Goal: Information Seeking & Learning: Understand process/instructions

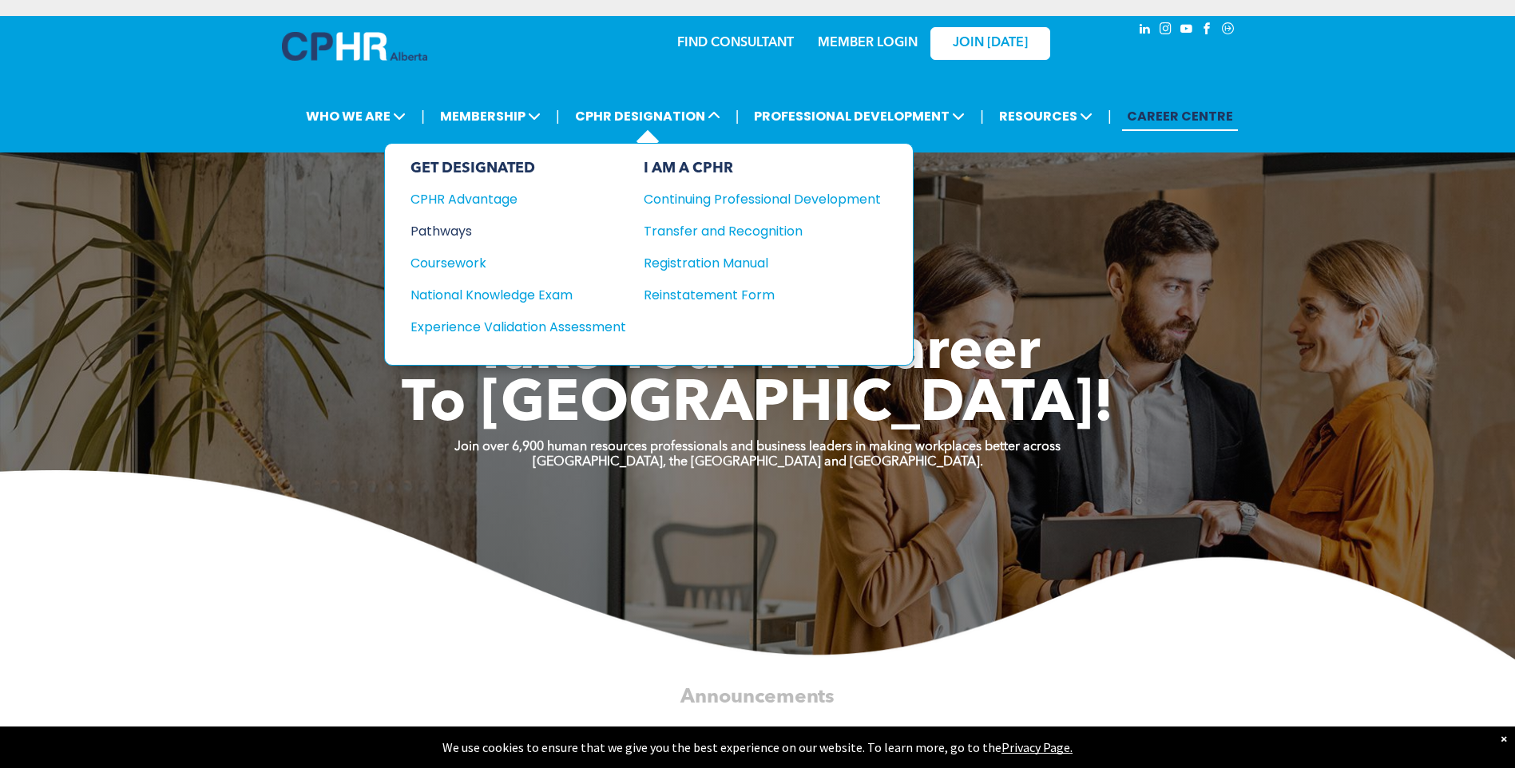
click at [464, 233] on div "Pathways" at bounding box center [507, 231] width 194 height 20
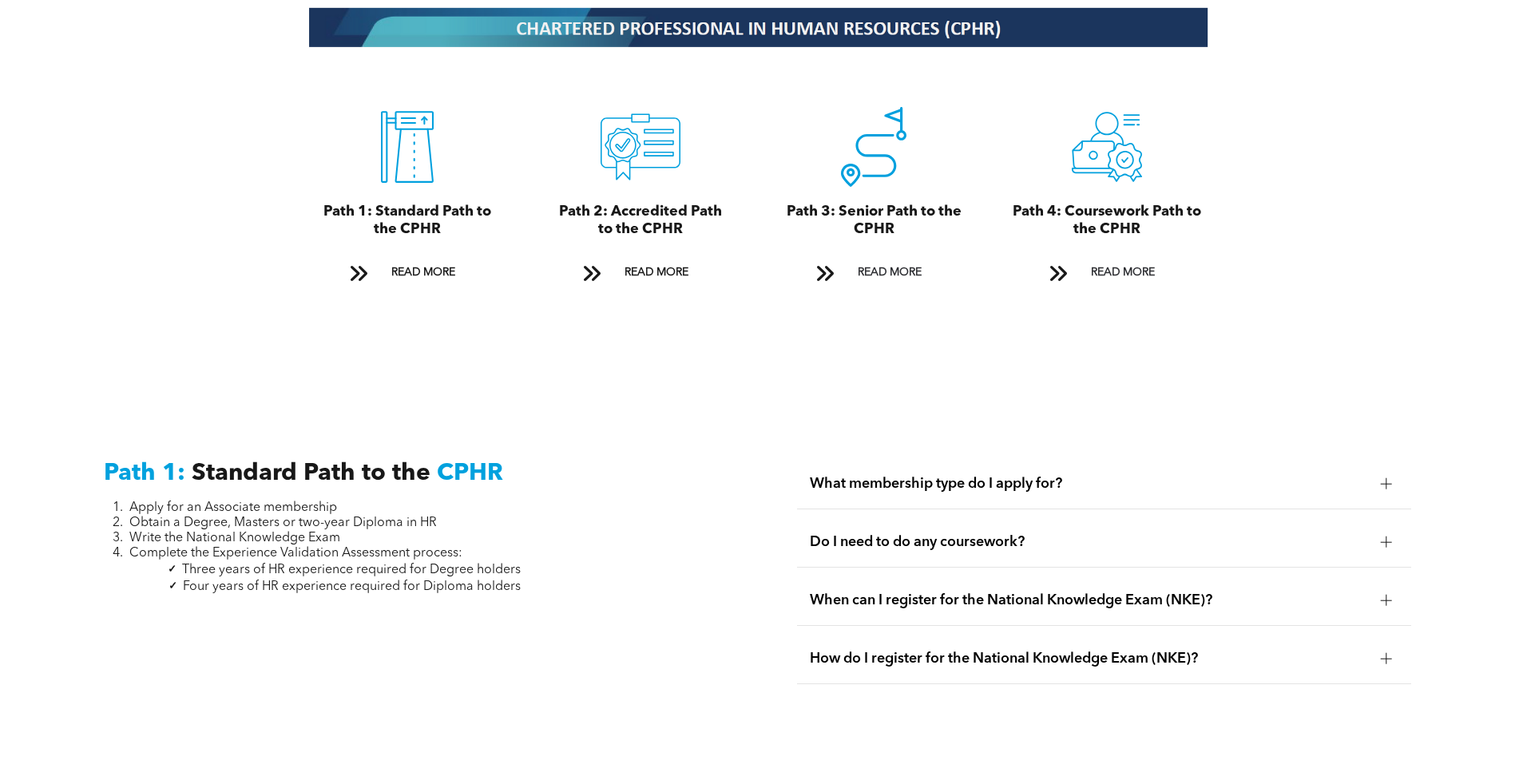
scroll to position [1916, 0]
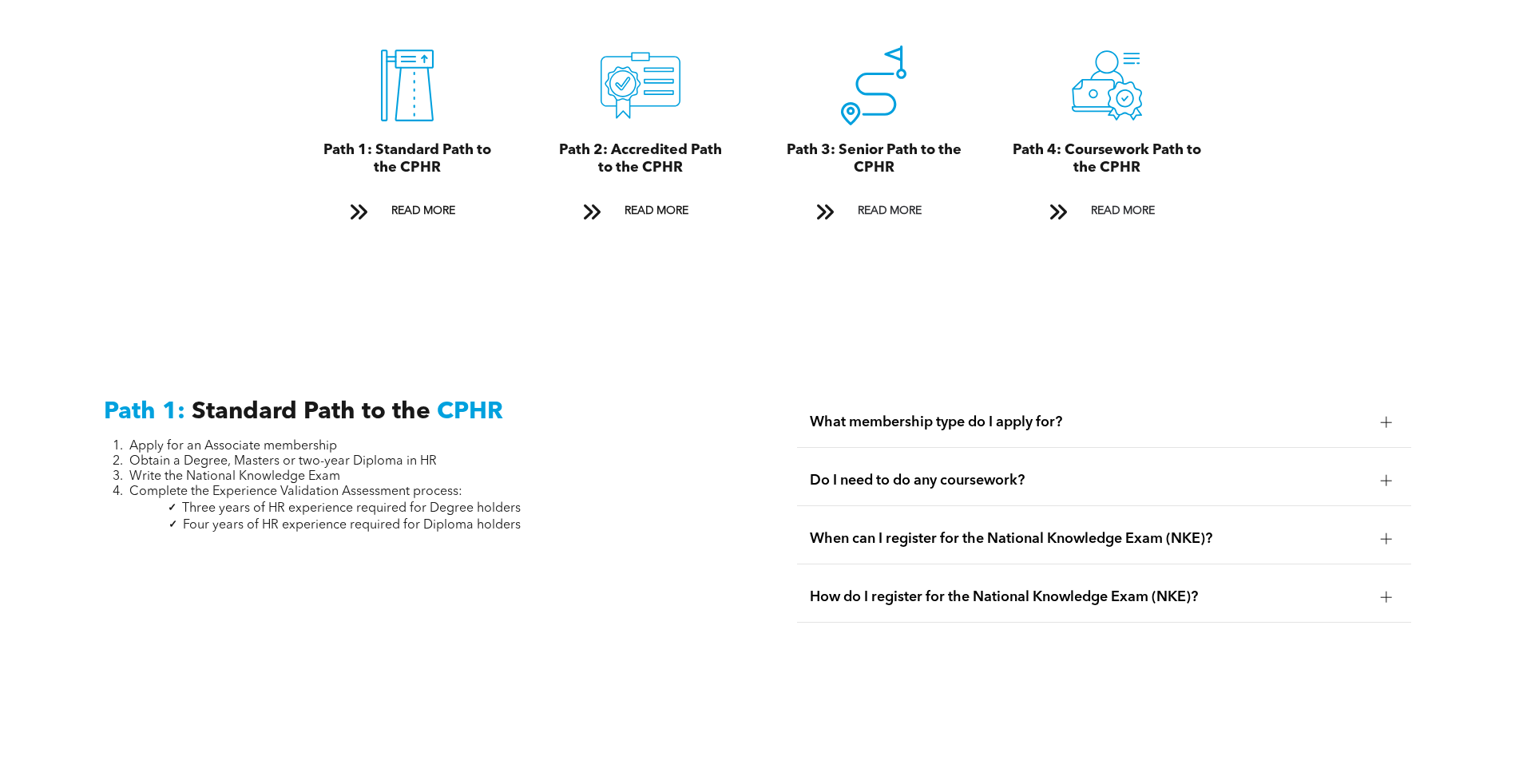
click at [929, 472] on span "Do I need to do any coursework?" at bounding box center [1089, 481] width 558 height 18
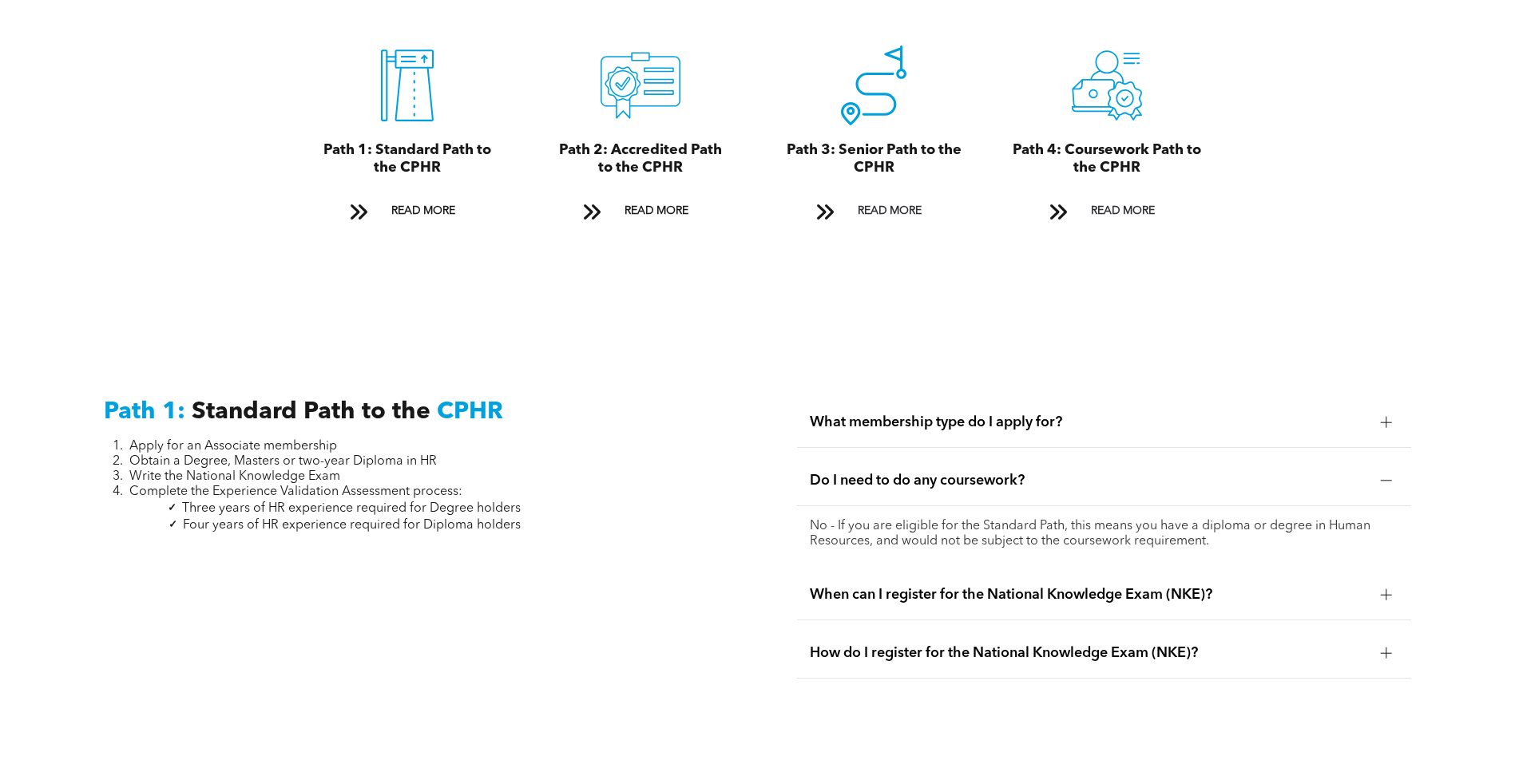
click at [1363, 473] on div "Do I need to do any coursework?" at bounding box center [1104, 481] width 614 height 50
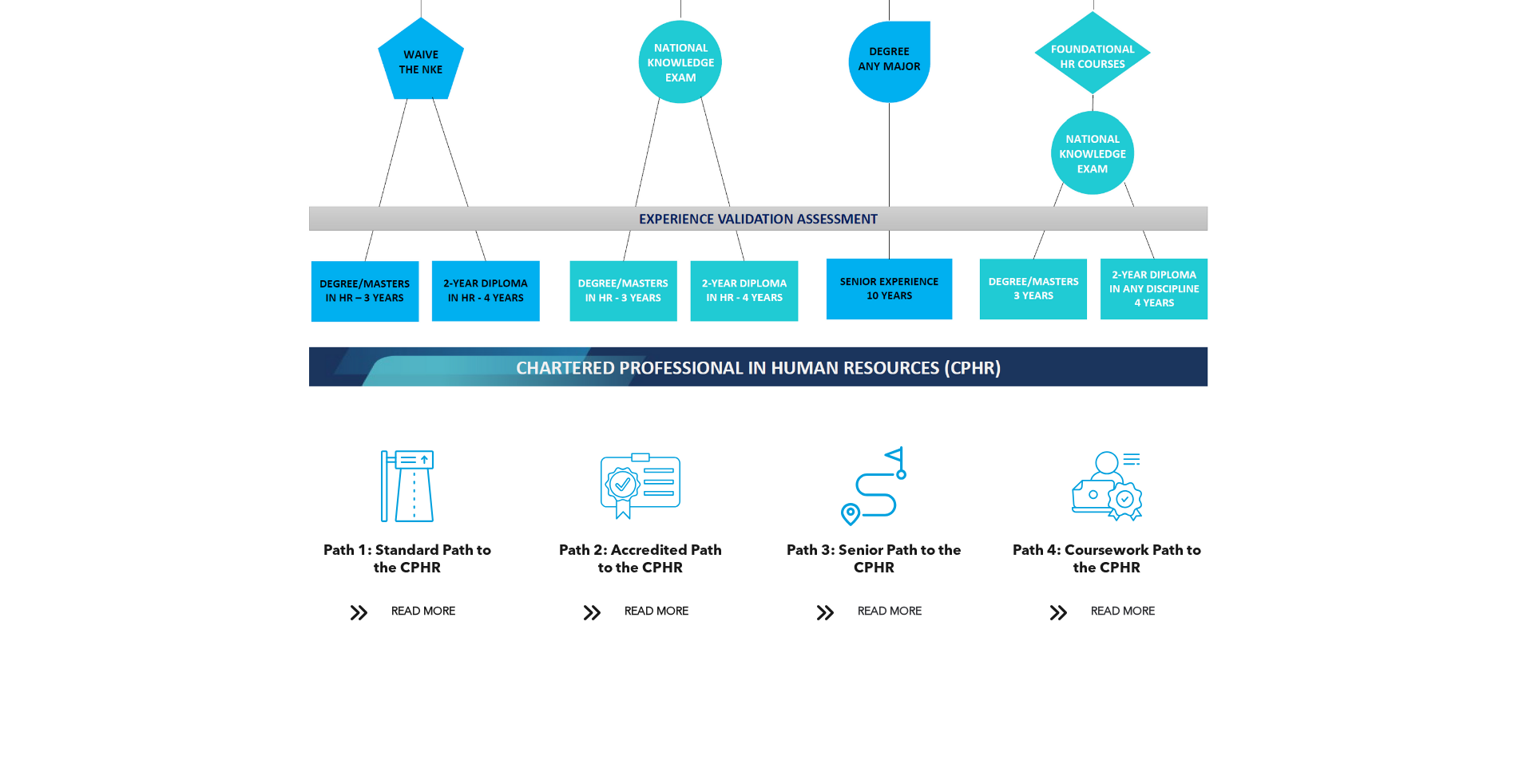
scroll to position [1517, 0]
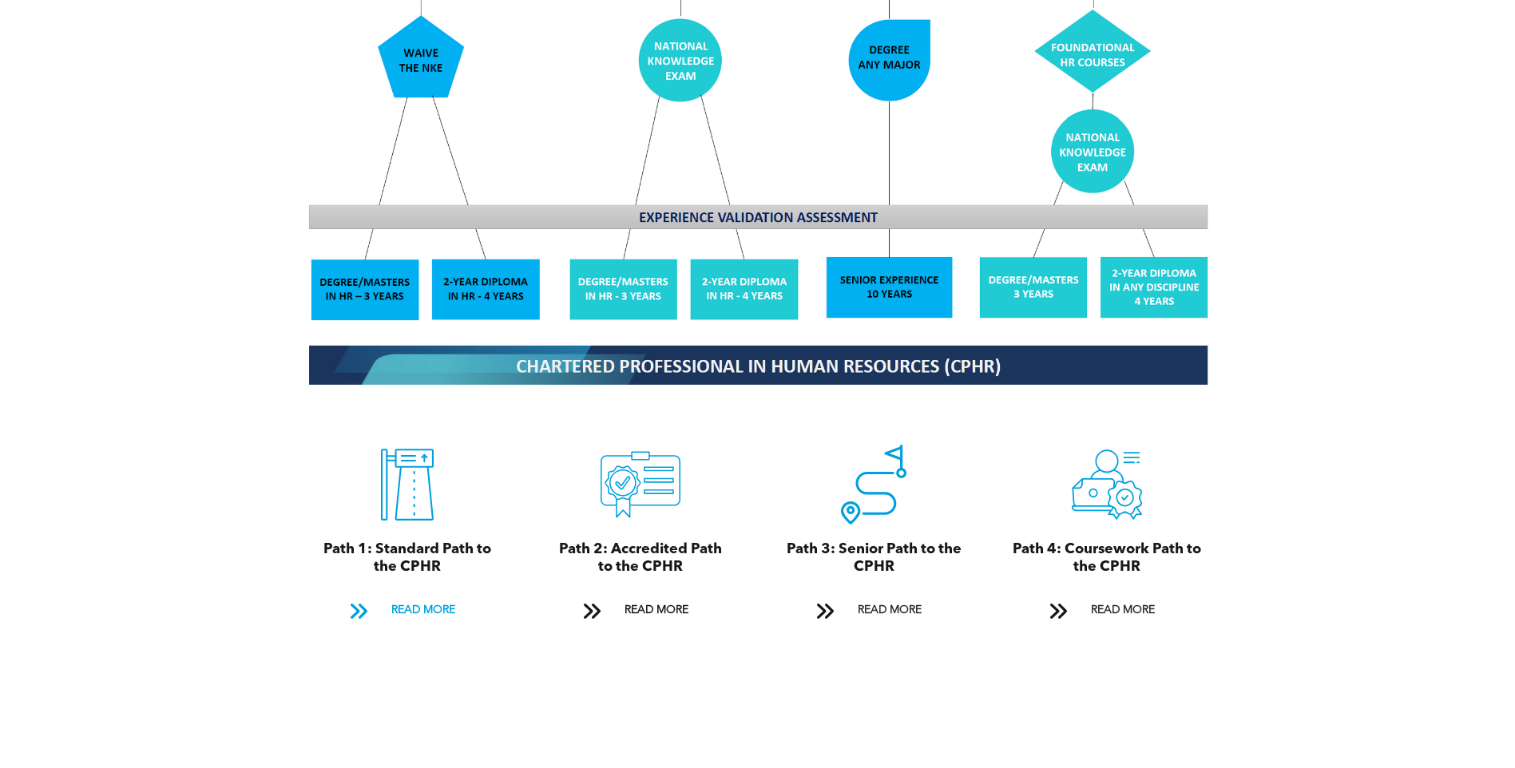
click at [441, 596] on span "READ MORE" at bounding box center [423, 611] width 75 height 30
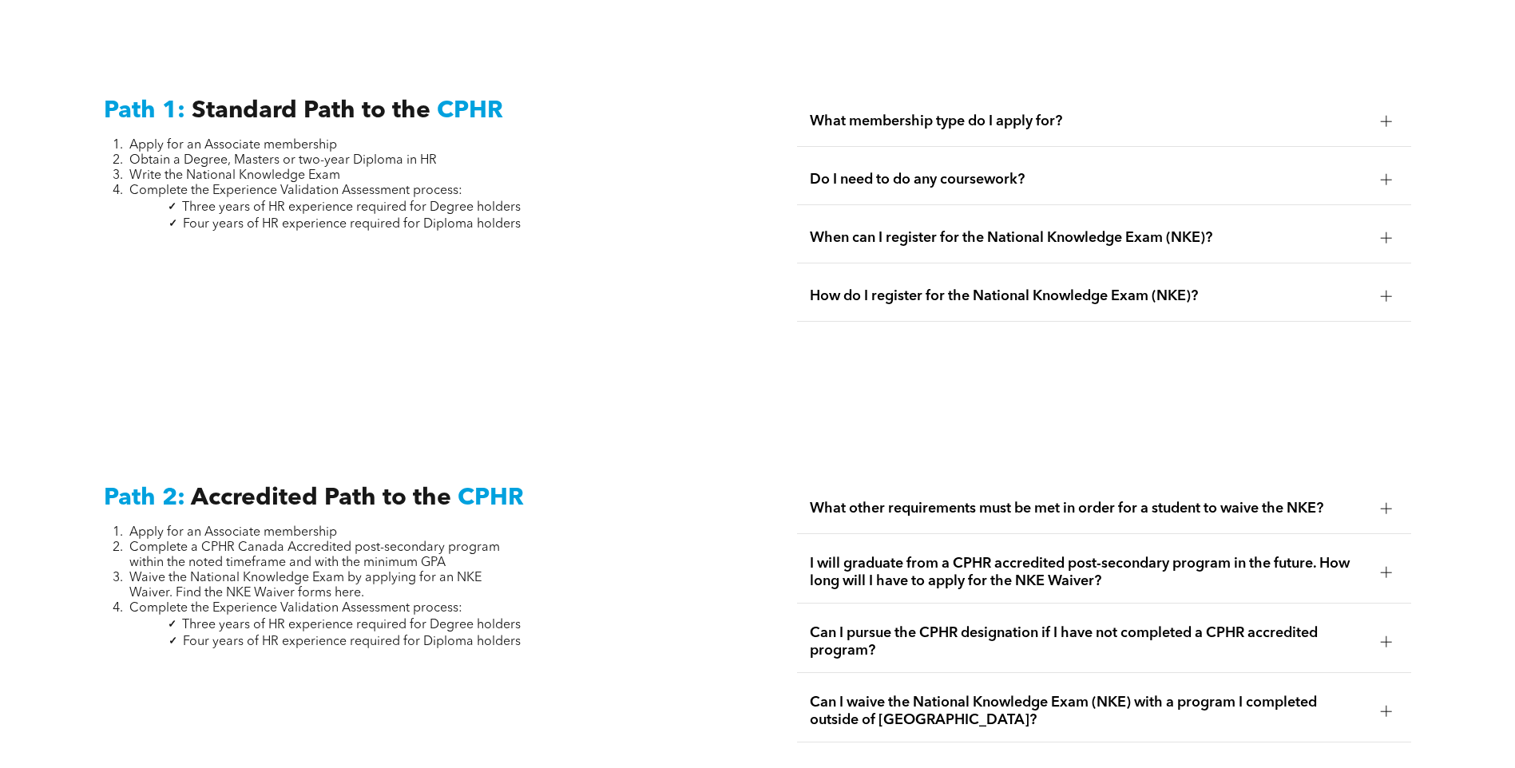
scroll to position [2221, 0]
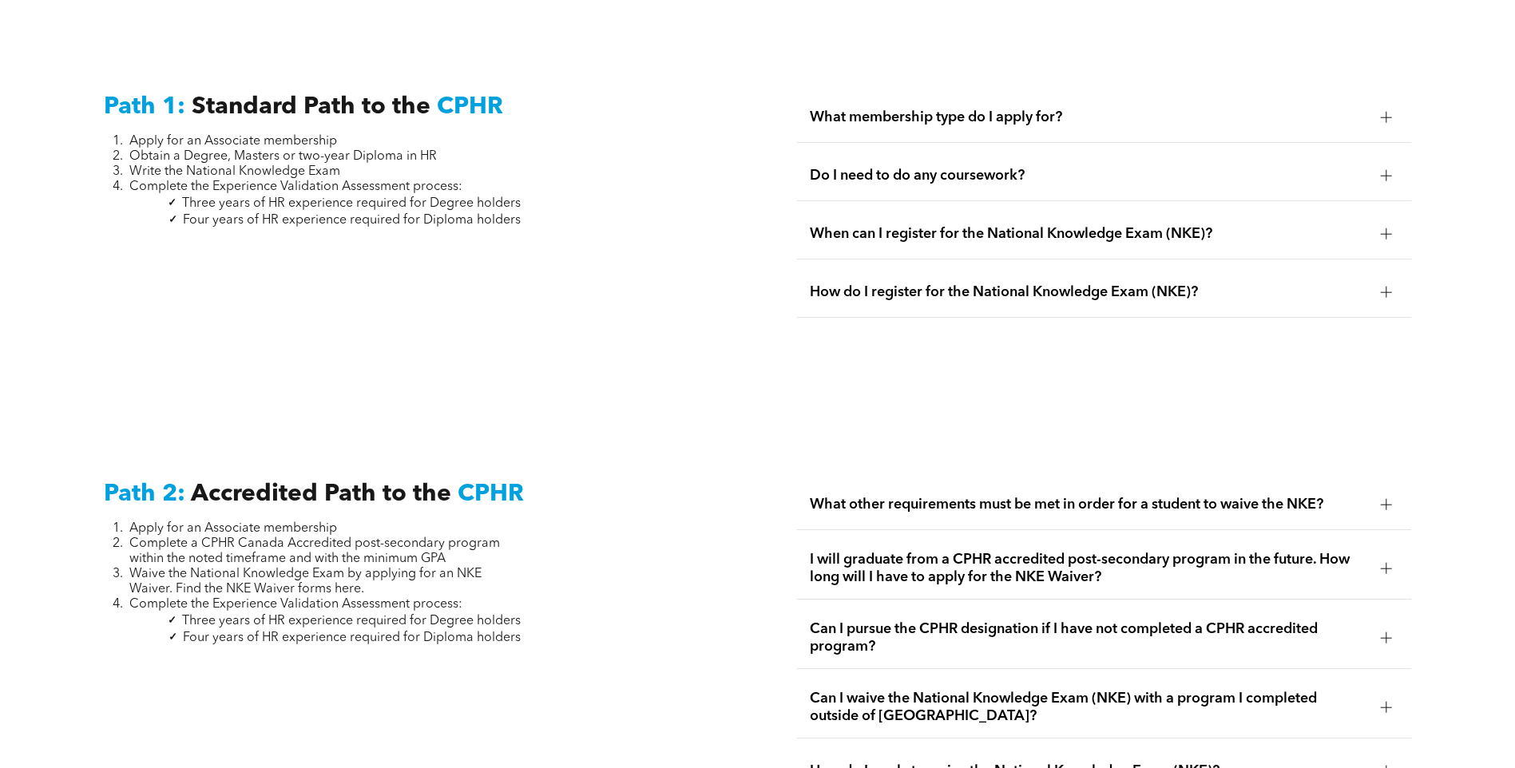
click at [1114, 109] on span "What membership type do I apply for?" at bounding box center [1089, 118] width 558 height 18
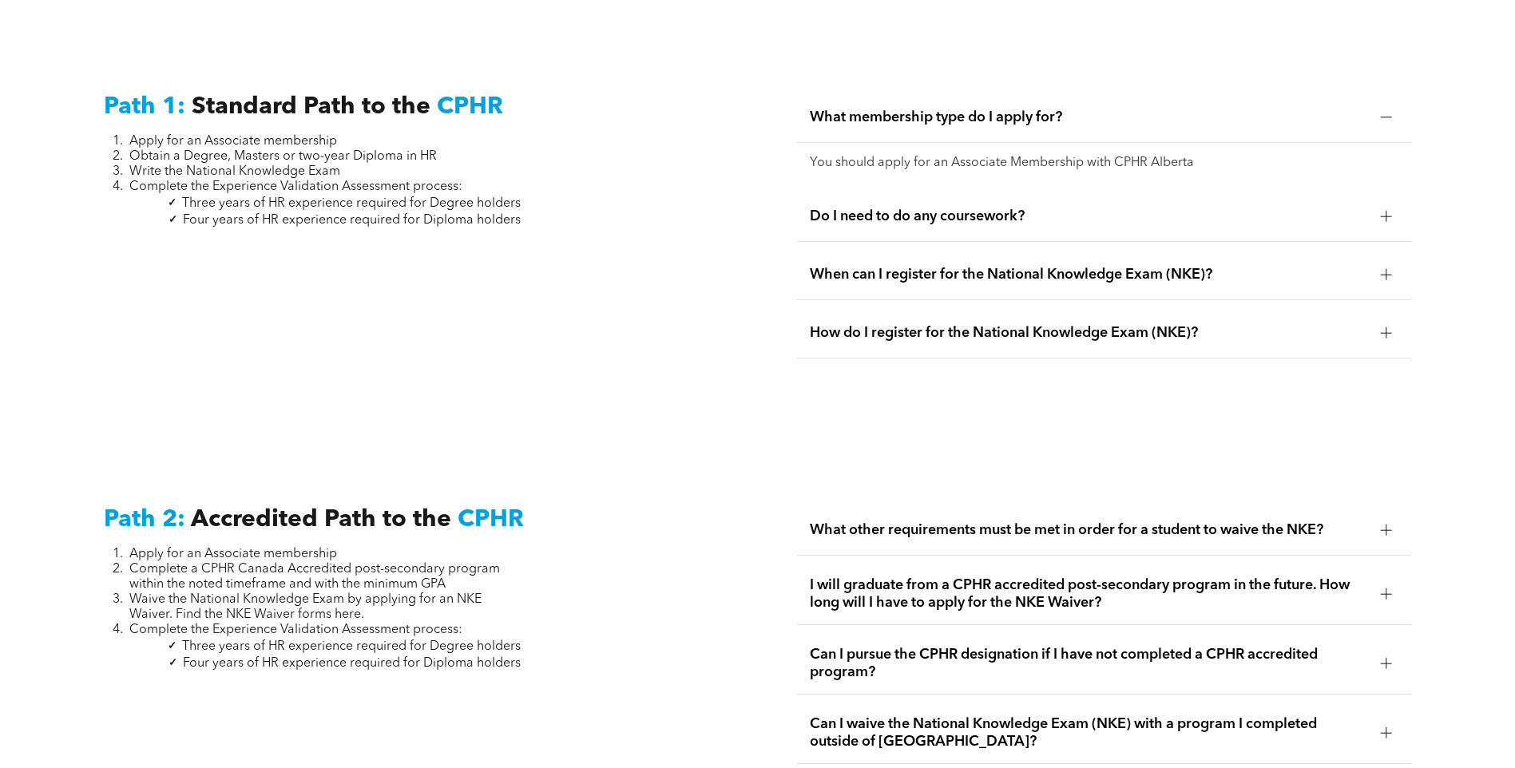
click at [1114, 109] on span "What membership type do I apply for?" at bounding box center [1089, 118] width 558 height 18
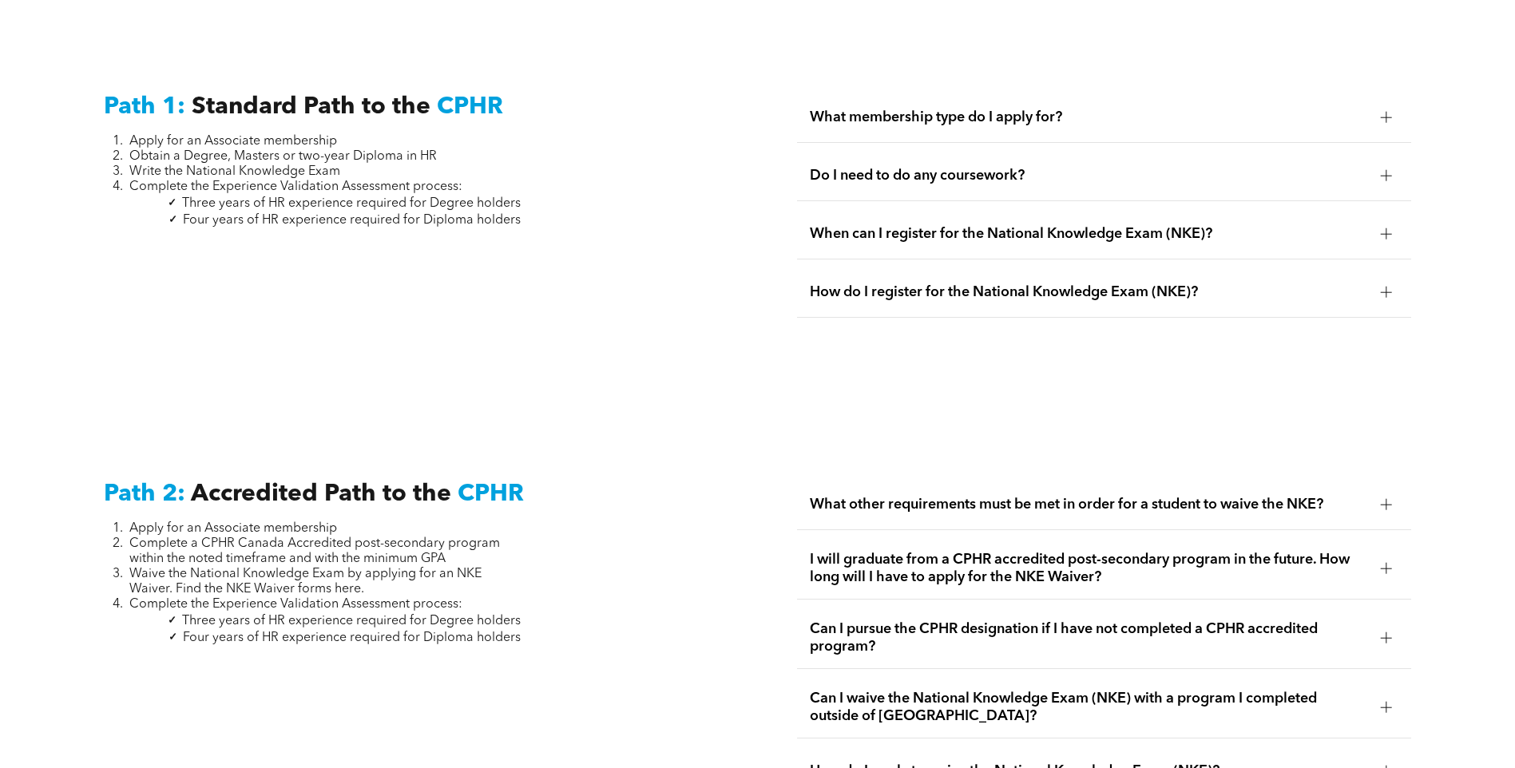
click at [925, 167] on span "Do I need to do any coursework?" at bounding box center [1089, 176] width 558 height 18
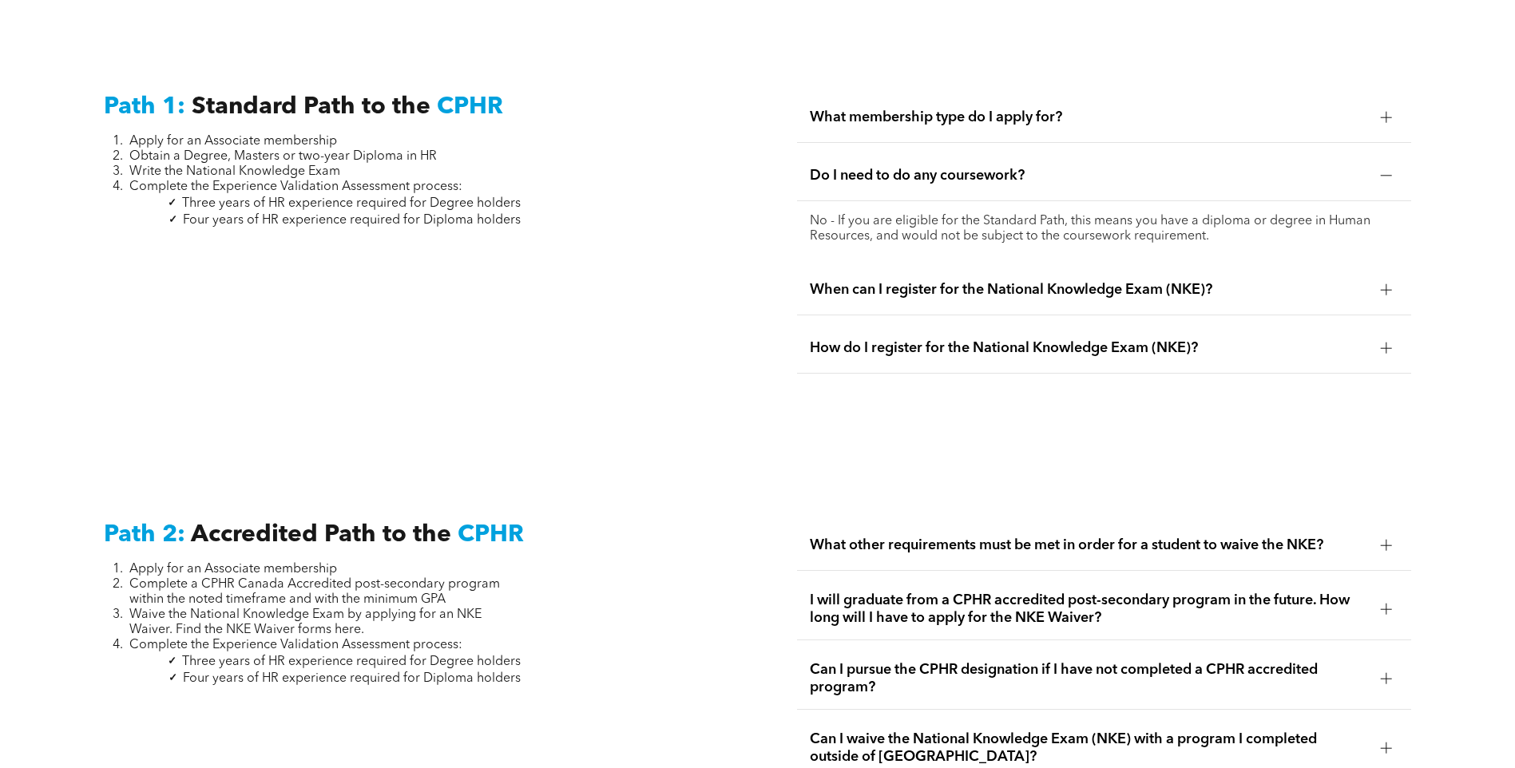
click at [925, 167] on span "Do I need to do any coursework?" at bounding box center [1089, 176] width 558 height 18
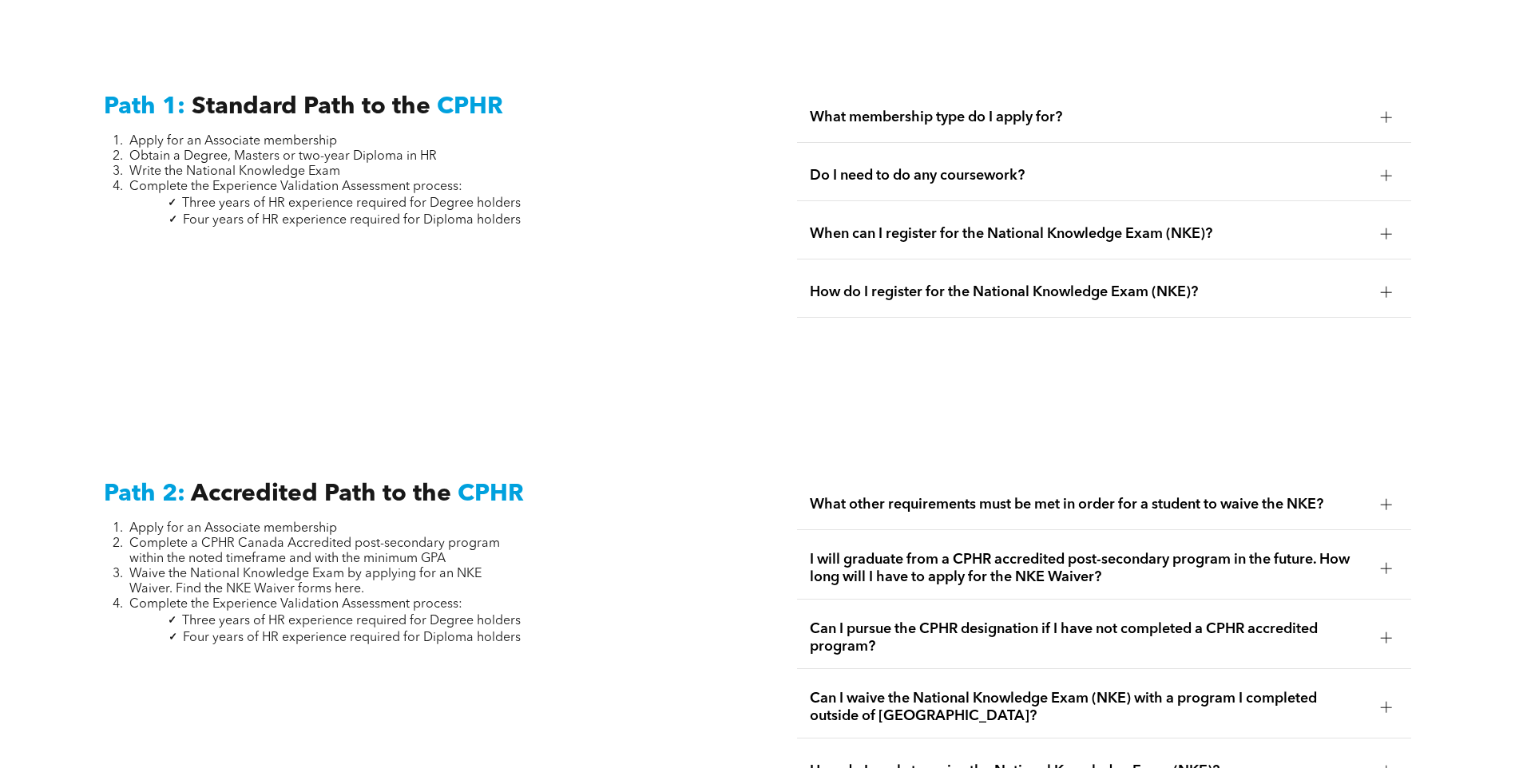
click at [941, 209] on div "When can I register for the National Knowledge Exam (NKE)?" at bounding box center [1104, 234] width 614 height 50
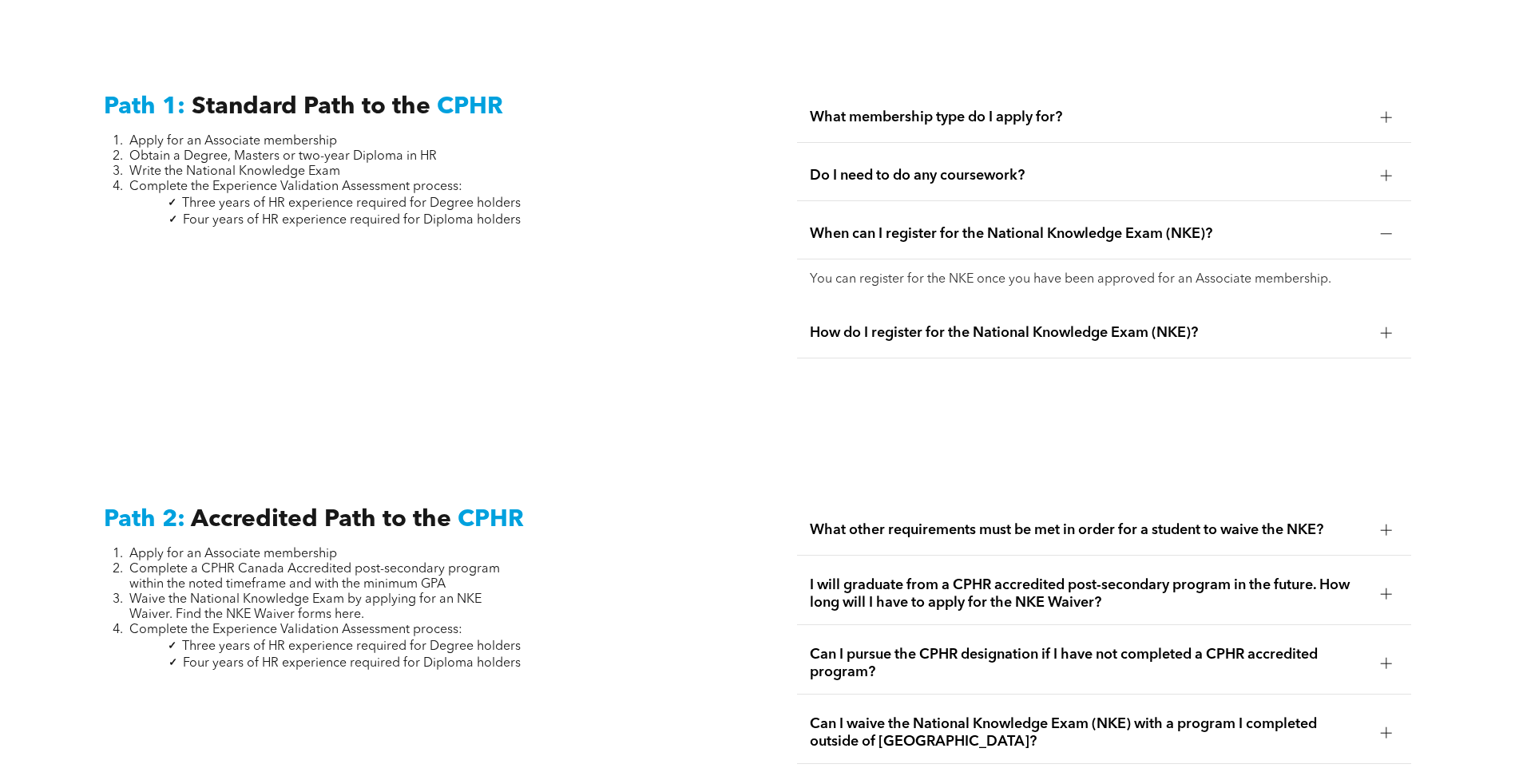
click at [941, 209] on div "When can I register for the National Knowledge Exam (NKE)?" at bounding box center [1104, 234] width 614 height 50
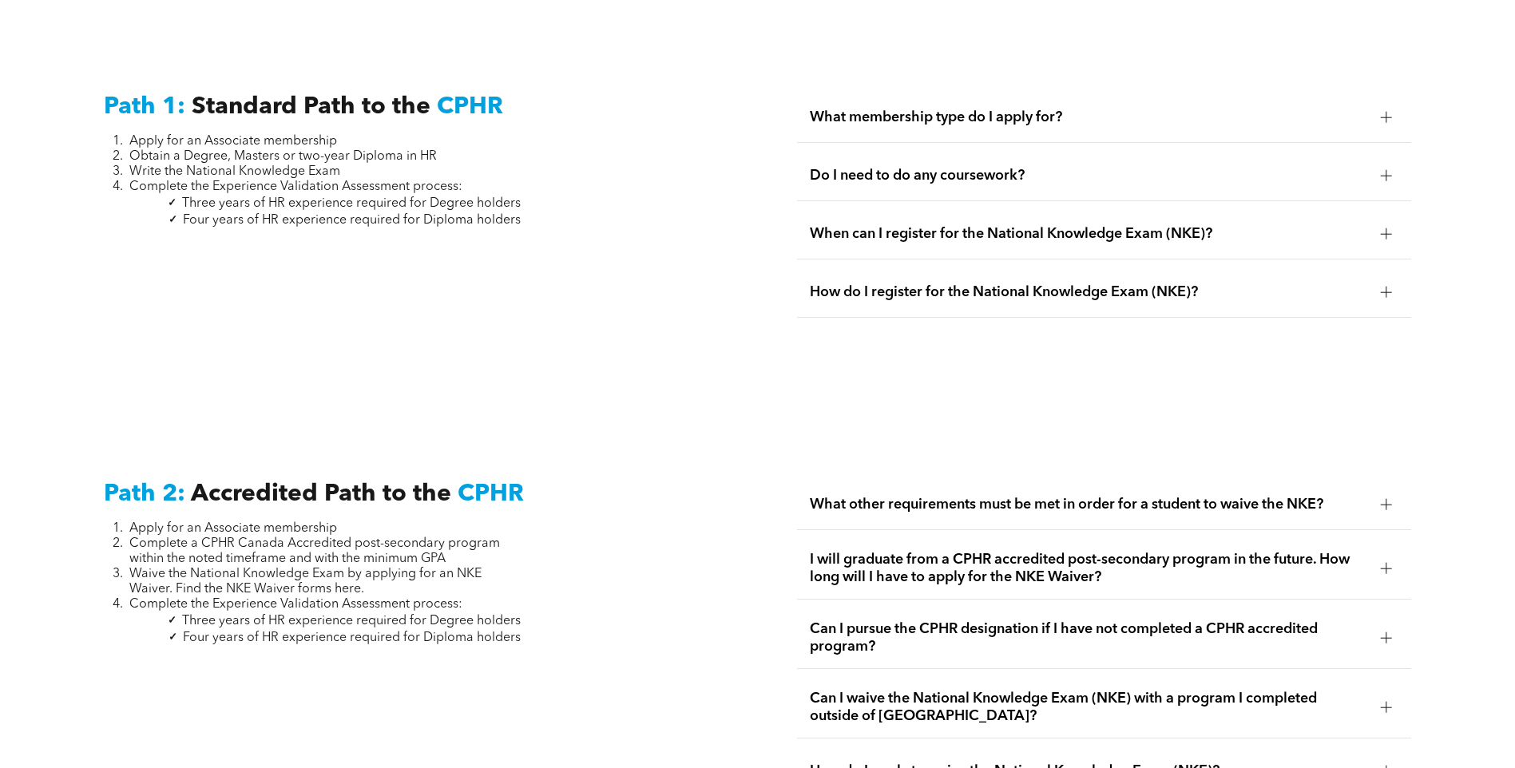
click at [1001, 268] on div "How do I register for the National Knowledge Exam (NKE)?" at bounding box center [1104, 293] width 614 height 50
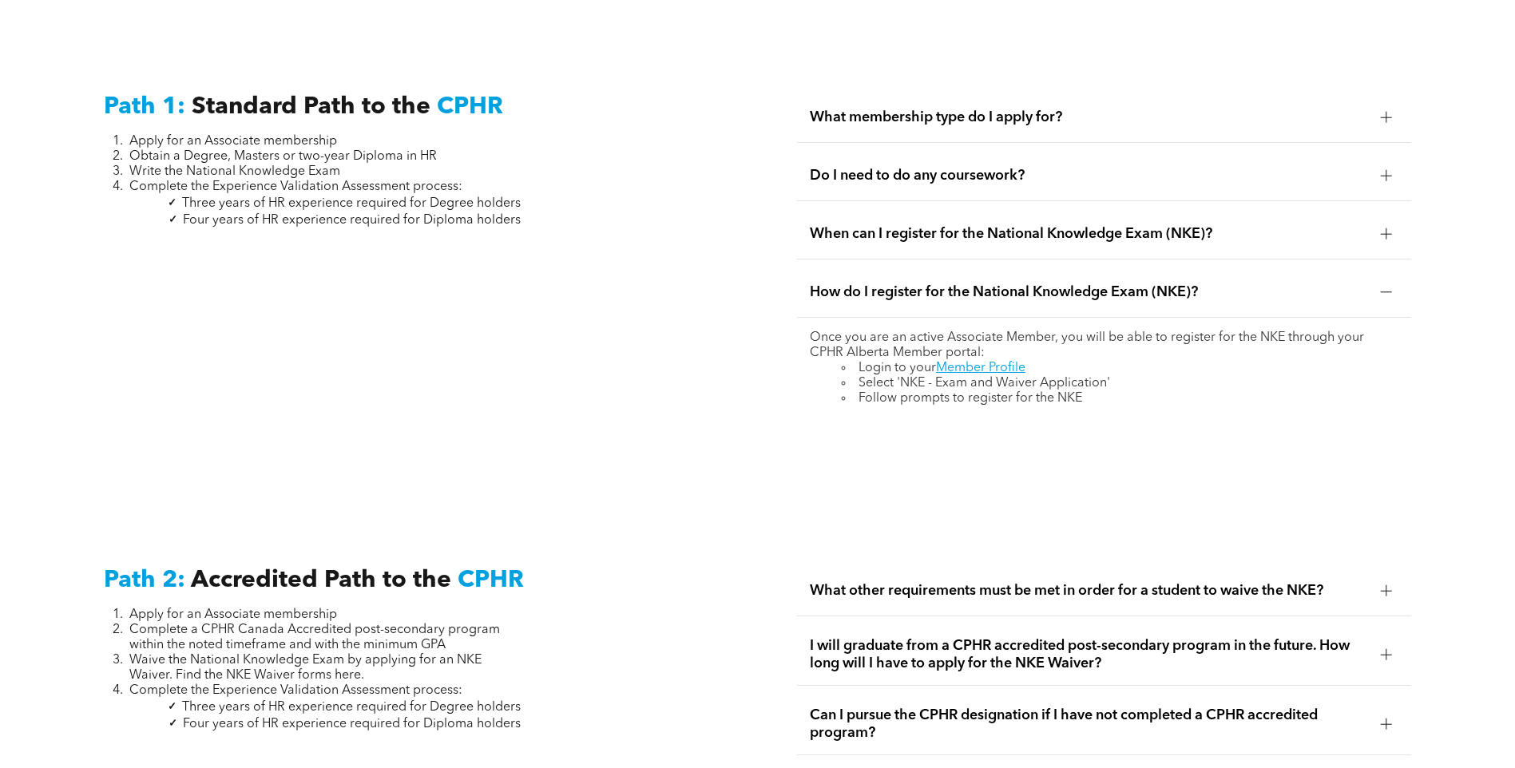
click at [1084, 268] on div "How do I register for the National Knowledge Exam (NKE)?" at bounding box center [1104, 293] width 614 height 50
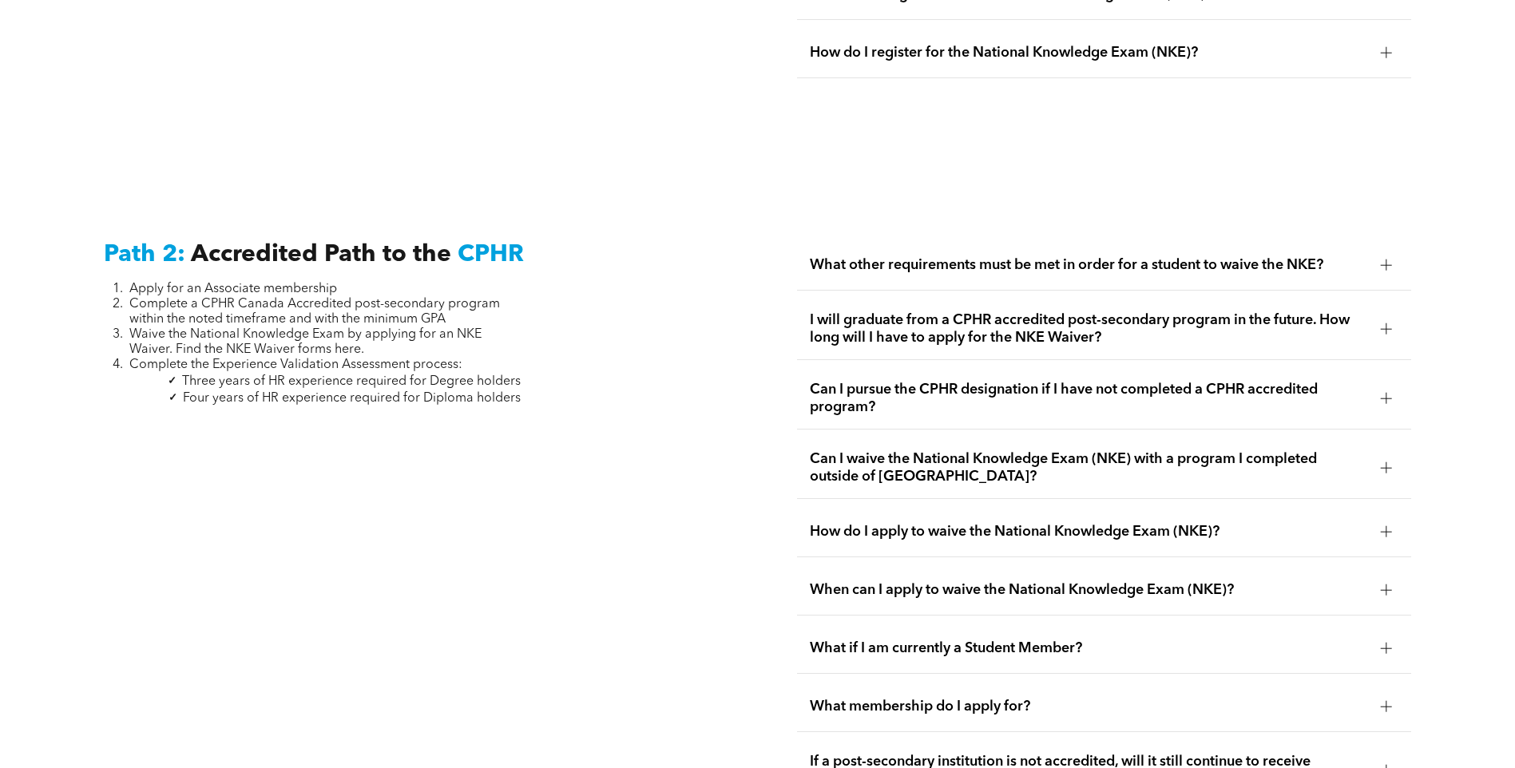
scroll to position [2541, 0]
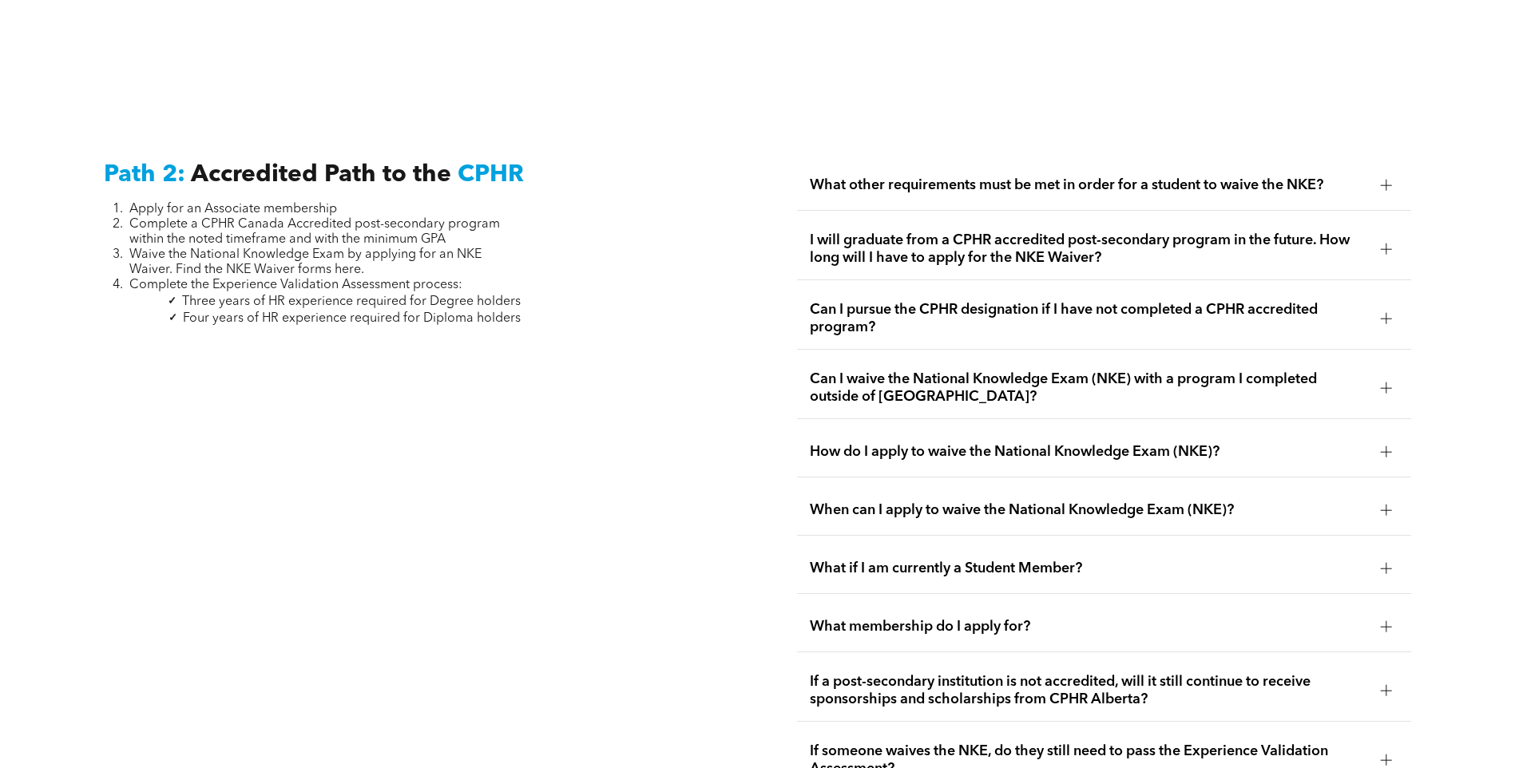
click at [1104, 358] on div "Can I waive the National Knowledge Exam (NKE) with a program I completed outsid…" at bounding box center [1104, 388] width 614 height 61
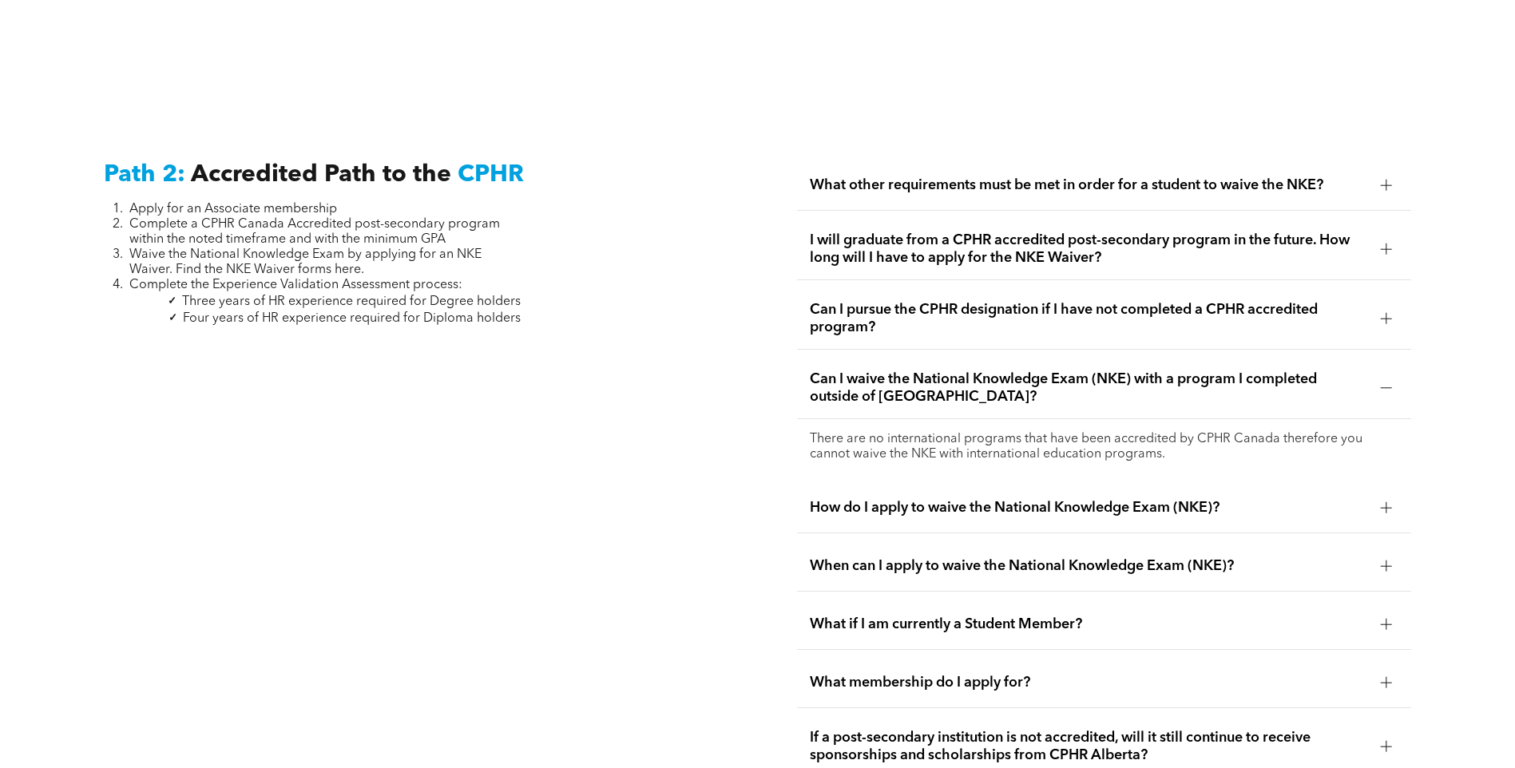
click at [1139, 371] on span "Can I waive the National Knowledge Exam (NKE) with a program I completed outsid…" at bounding box center [1089, 388] width 558 height 35
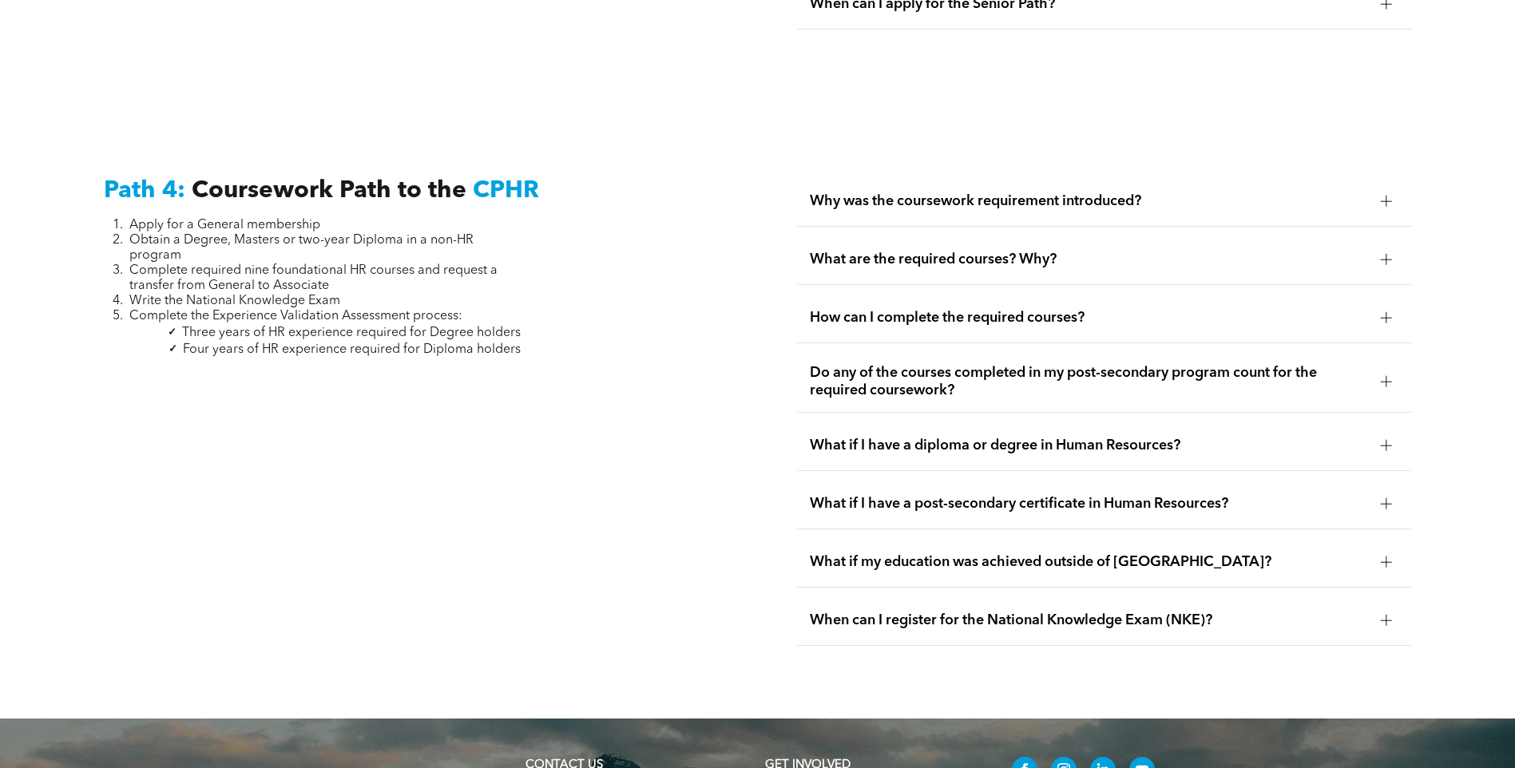
scroll to position [4697, 0]
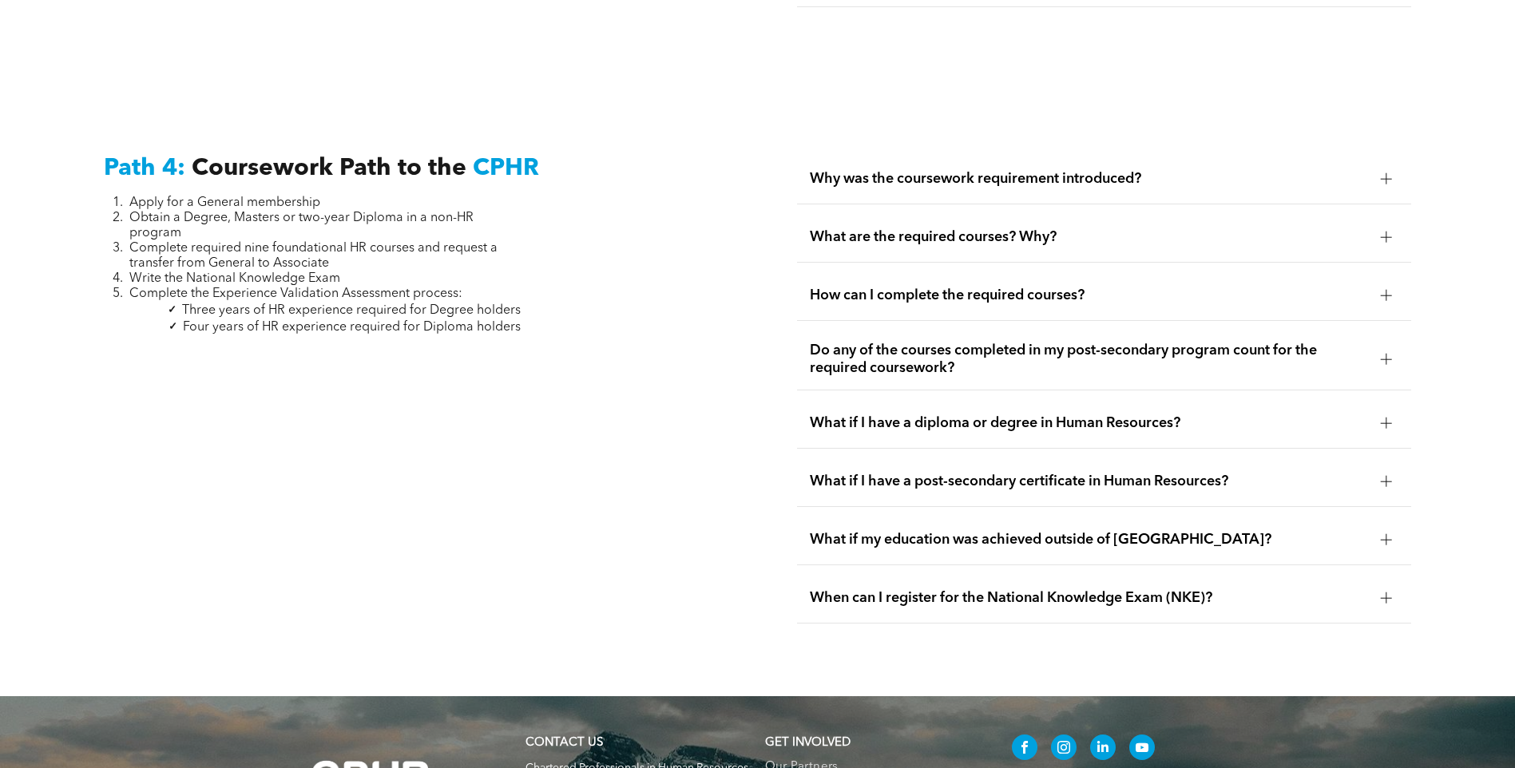
click at [929, 170] on span "Why was the coursework requirement introduced?" at bounding box center [1089, 179] width 558 height 18
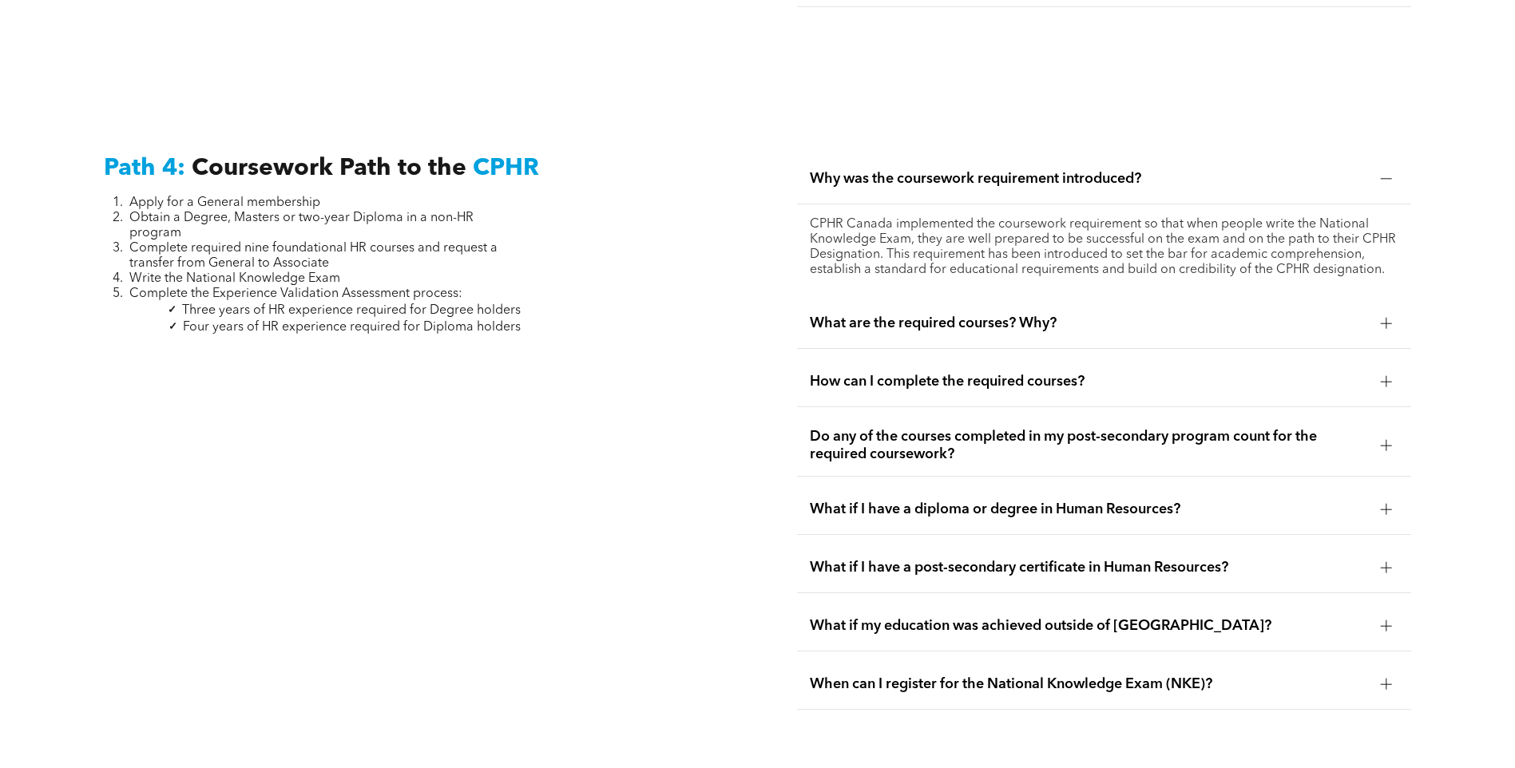
click at [1040, 154] on div "Why was the coursework requirement introduced?" at bounding box center [1104, 179] width 614 height 50
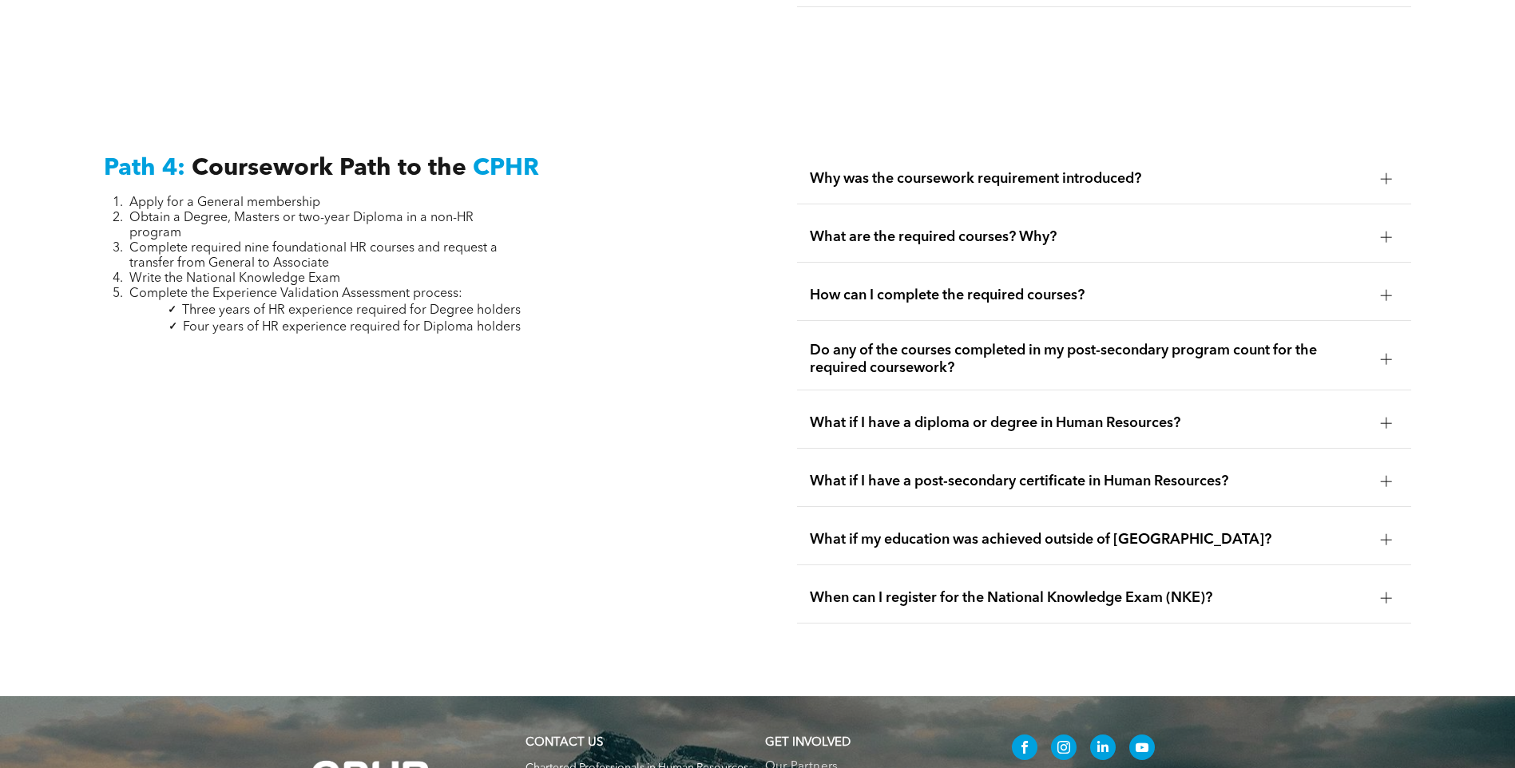
click at [920, 228] on span "What are the required courses? Why?" at bounding box center [1089, 237] width 558 height 18
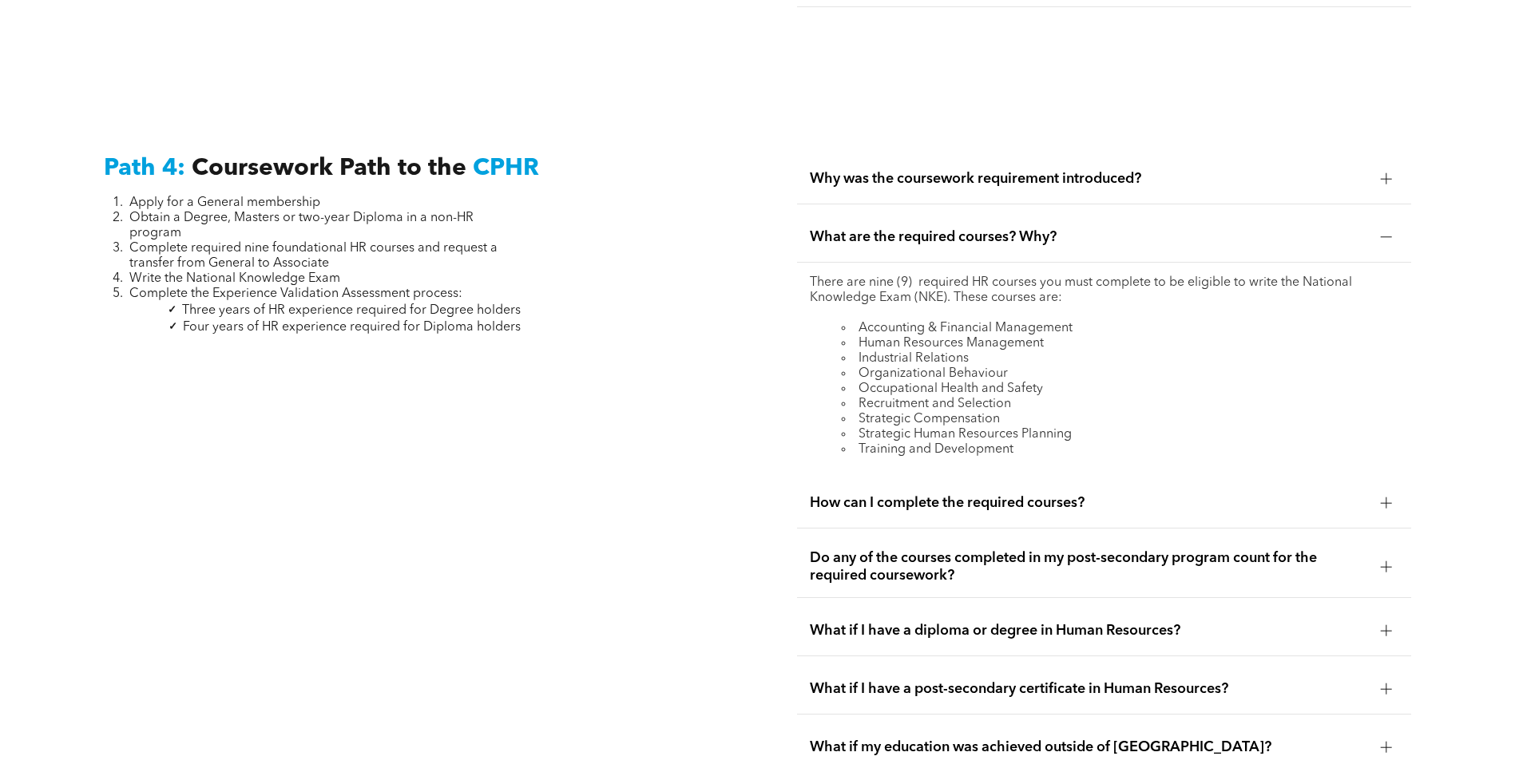
click at [1045, 275] on p "There are nine (9) required HR courses you must complete to be eligible to writ…" at bounding box center [1104, 290] width 589 height 30
drag, startPoint x: 1013, startPoint y: 193, endPoint x: 1024, endPoint y: 189, distance: 11.1
click at [1013, 228] on span "What are the required courses? Why?" at bounding box center [1089, 237] width 558 height 18
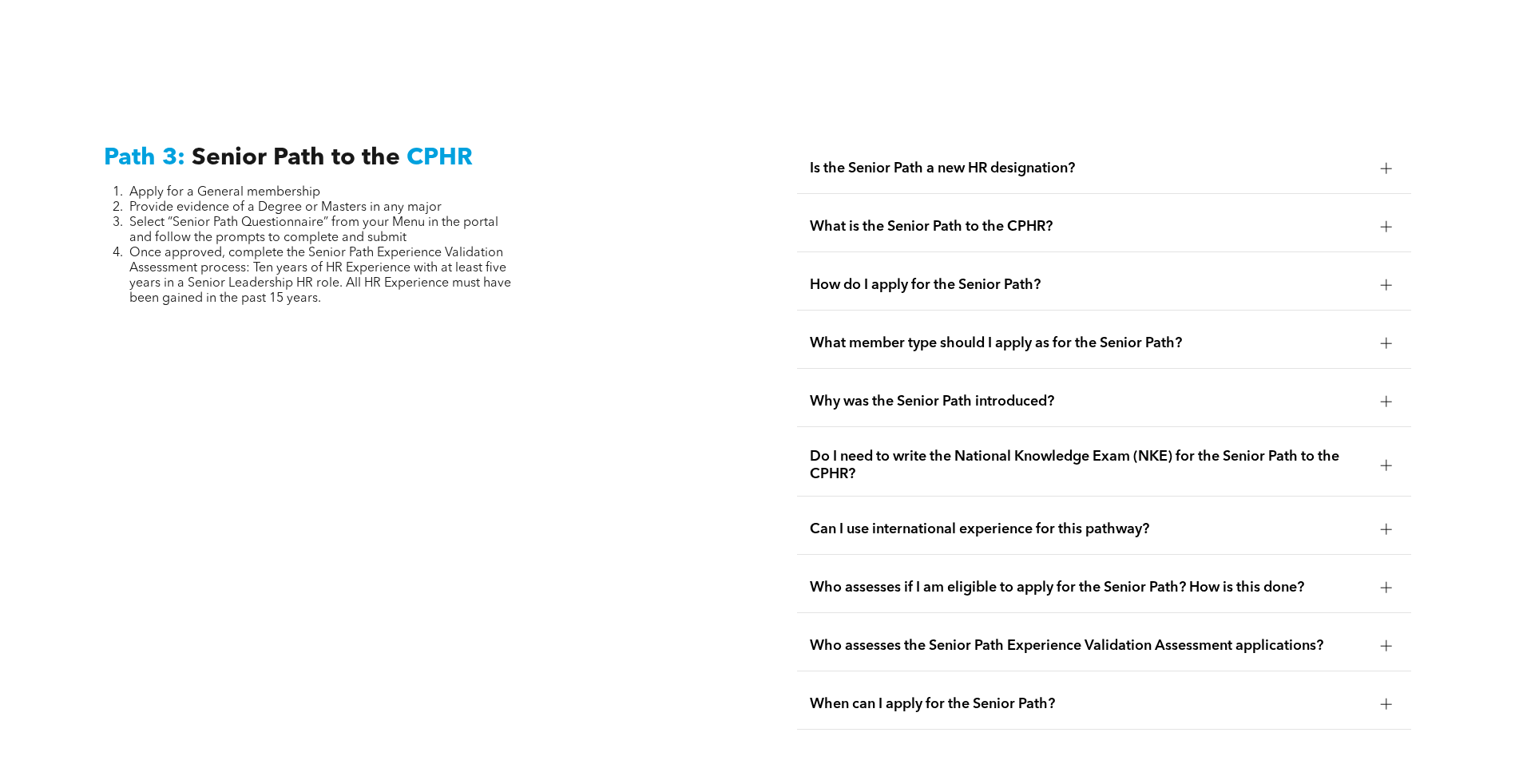
scroll to position [3978, 0]
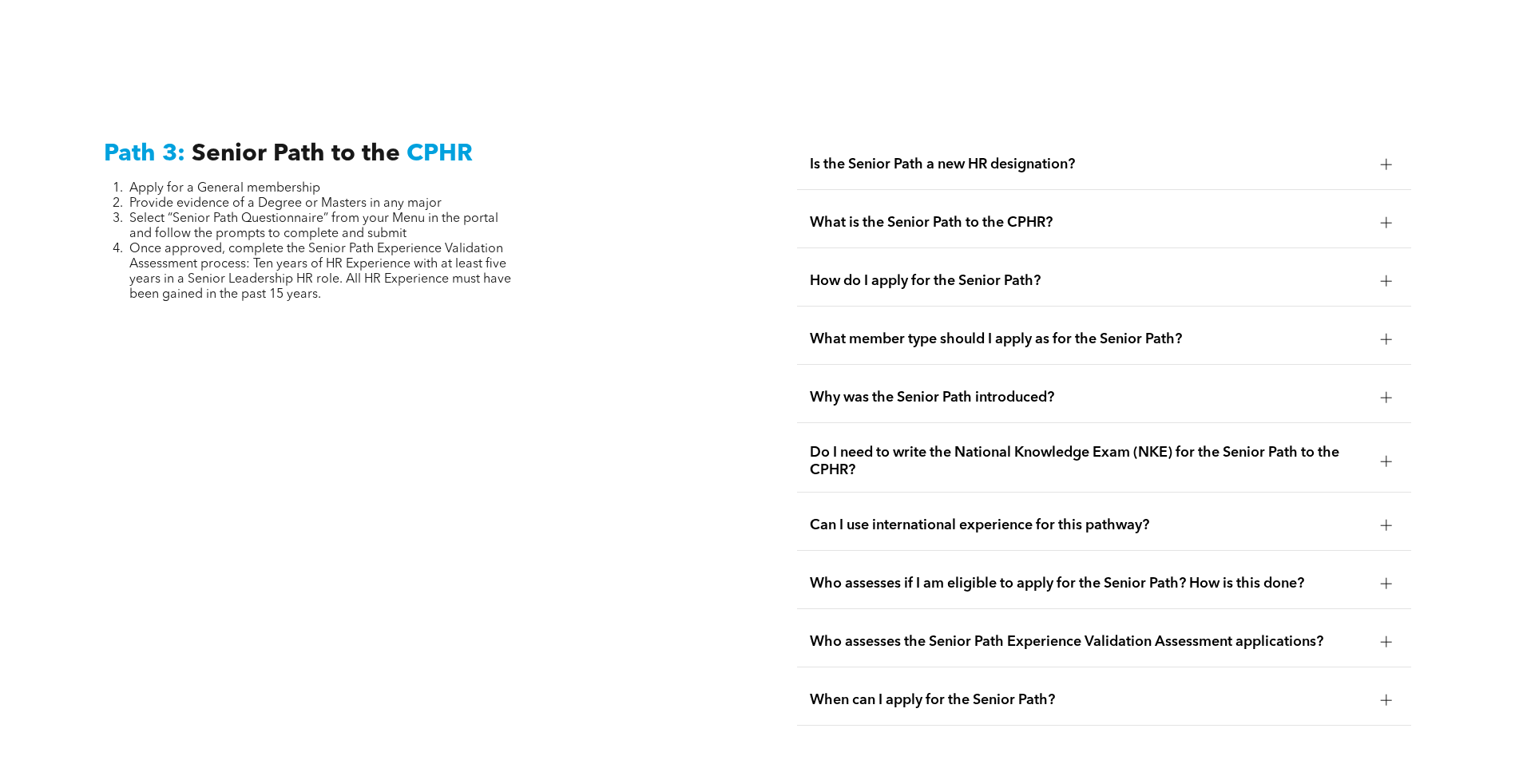
click at [1004, 156] on span "Is the Senior Path a new HR designation?" at bounding box center [1089, 165] width 558 height 18
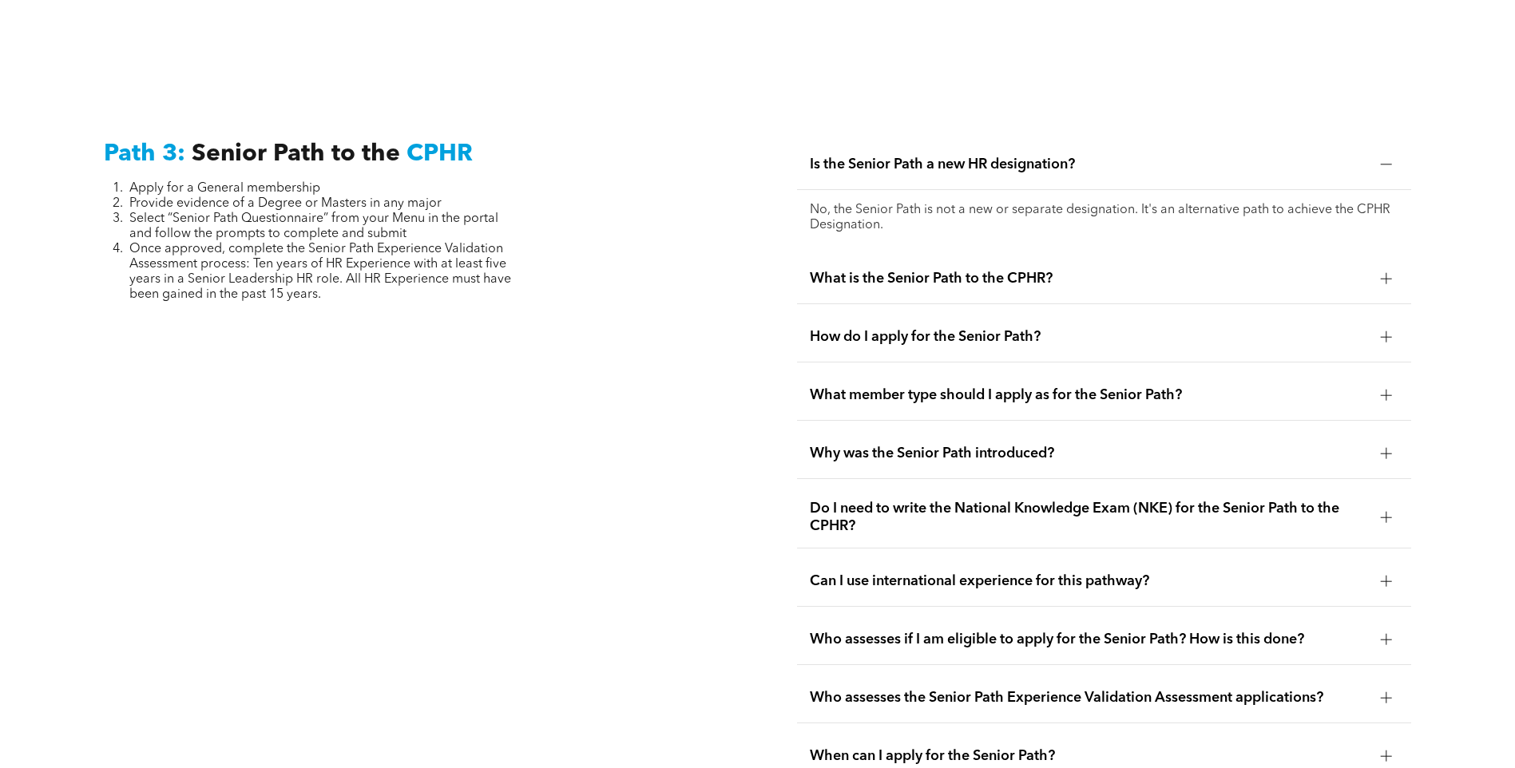
click at [1020, 156] on span "Is the Senior Path a new HR designation?" at bounding box center [1089, 165] width 558 height 18
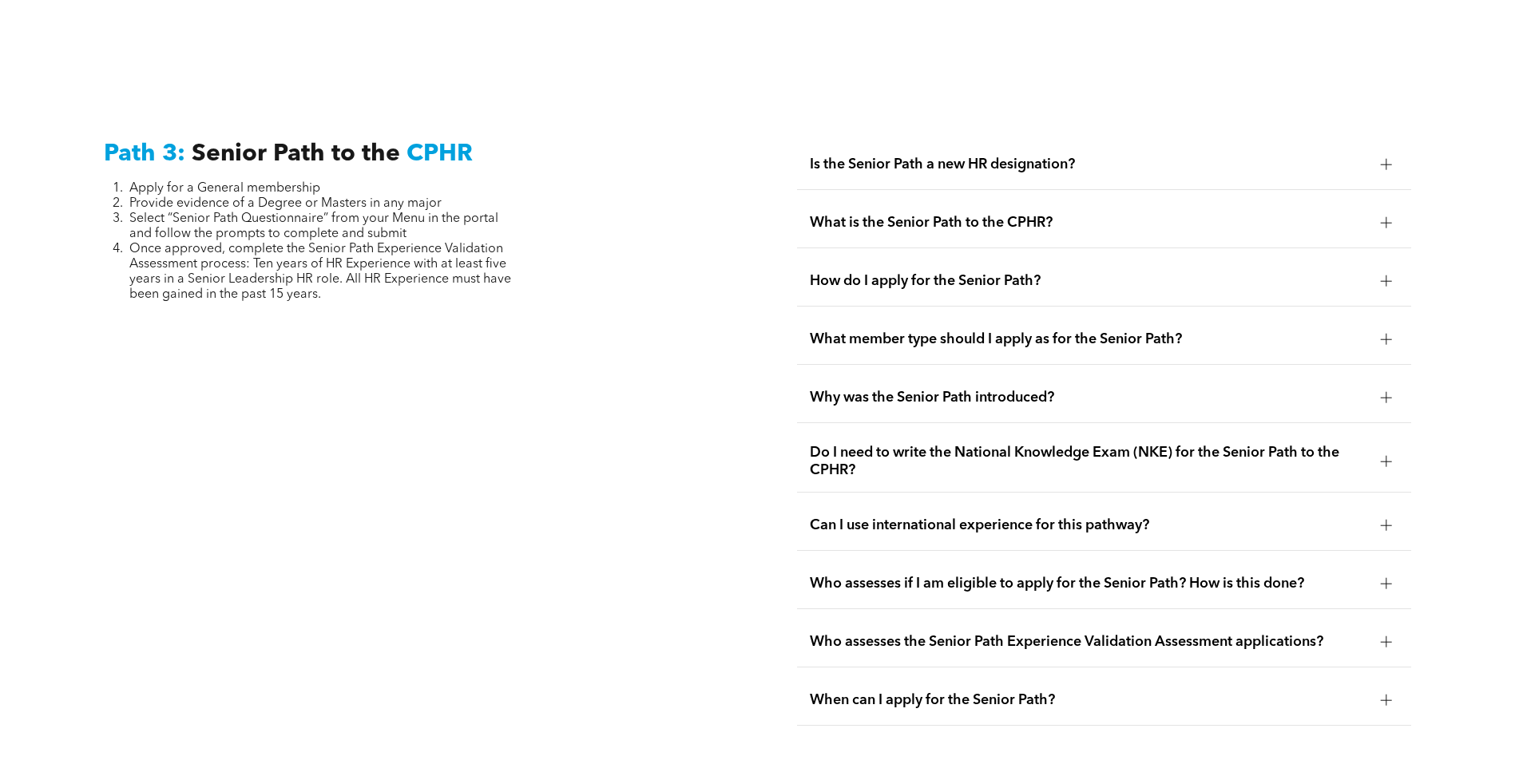
click at [883, 198] on div "What is the Senior Path to the CPHR?" at bounding box center [1104, 223] width 614 height 50
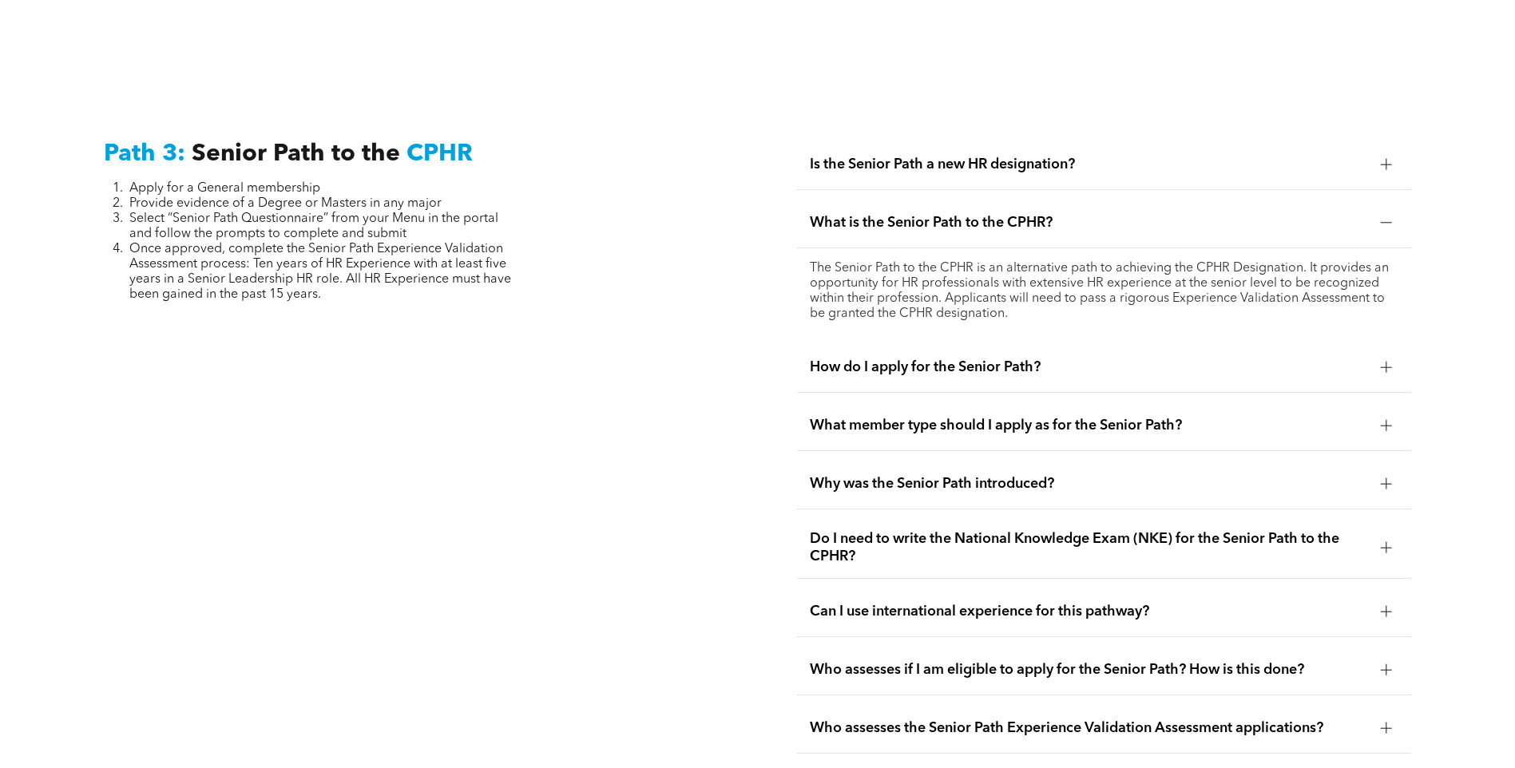
click at [997, 207] on div "What is the Senior Path to the CPHR?" at bounding box center [1104, 223] width 614 height 50
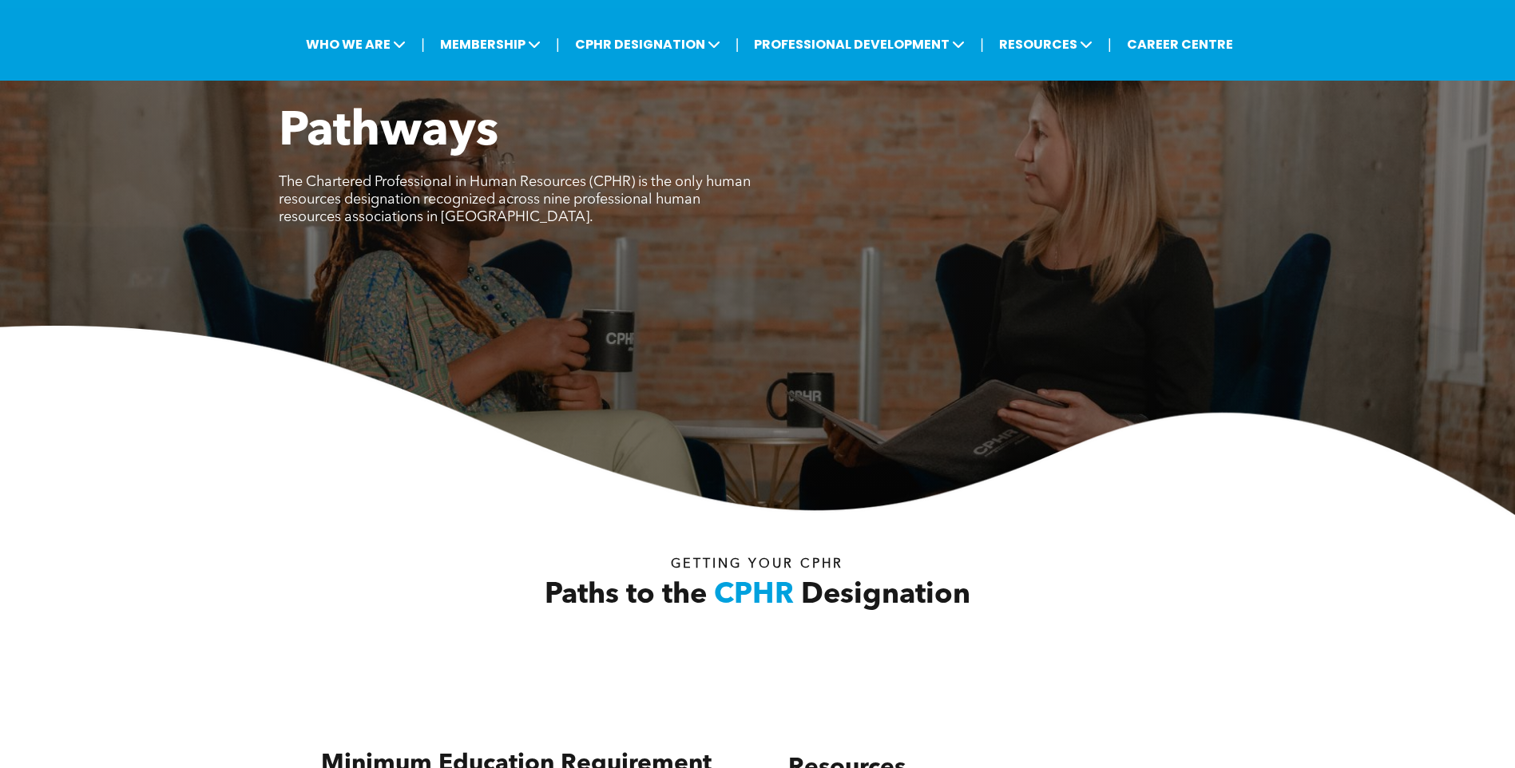
scroll to position [0, 0]
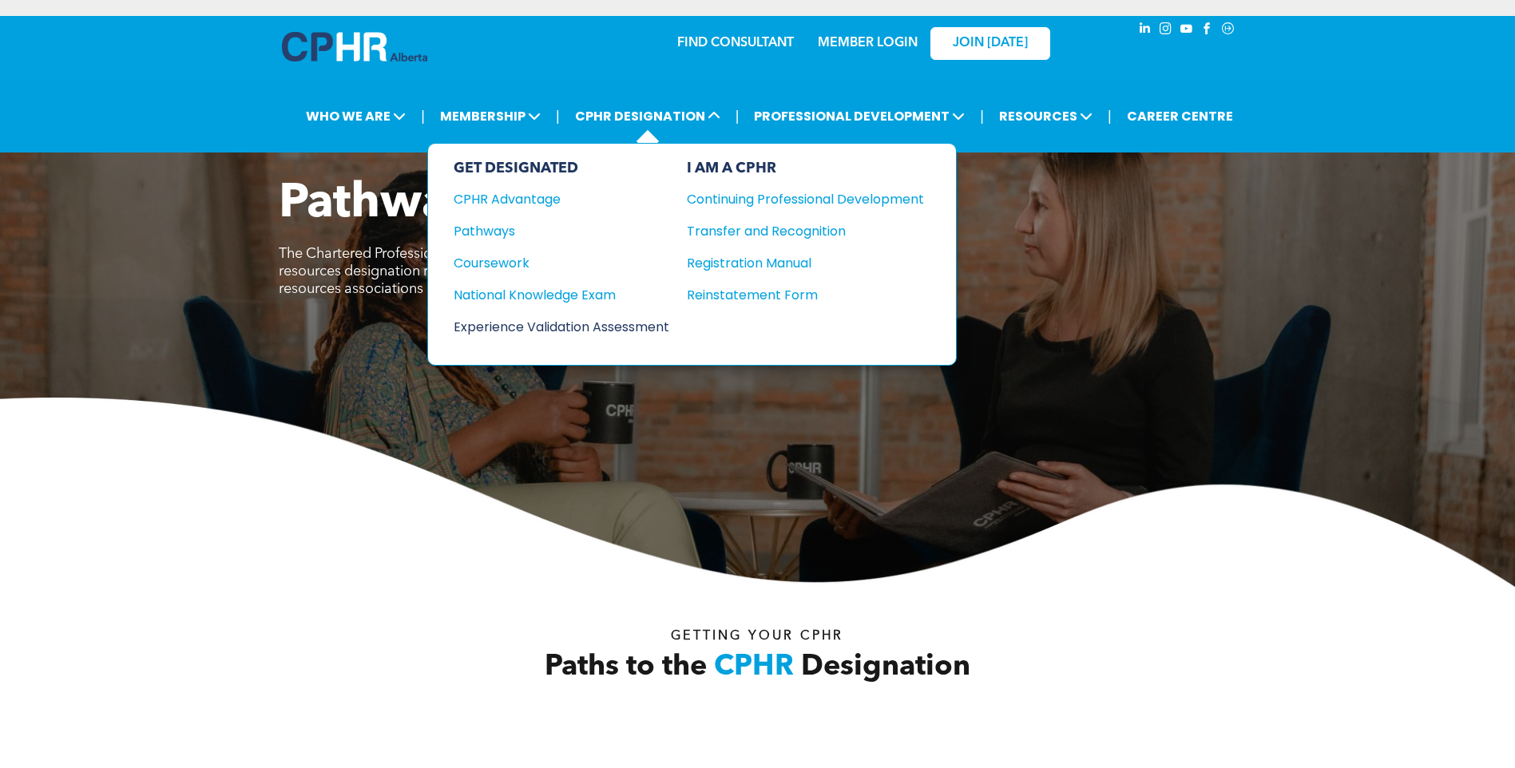
click at [579, 332] on div "Experience Validation Assessment" at bounding box center [551, 327] width 194 height 20
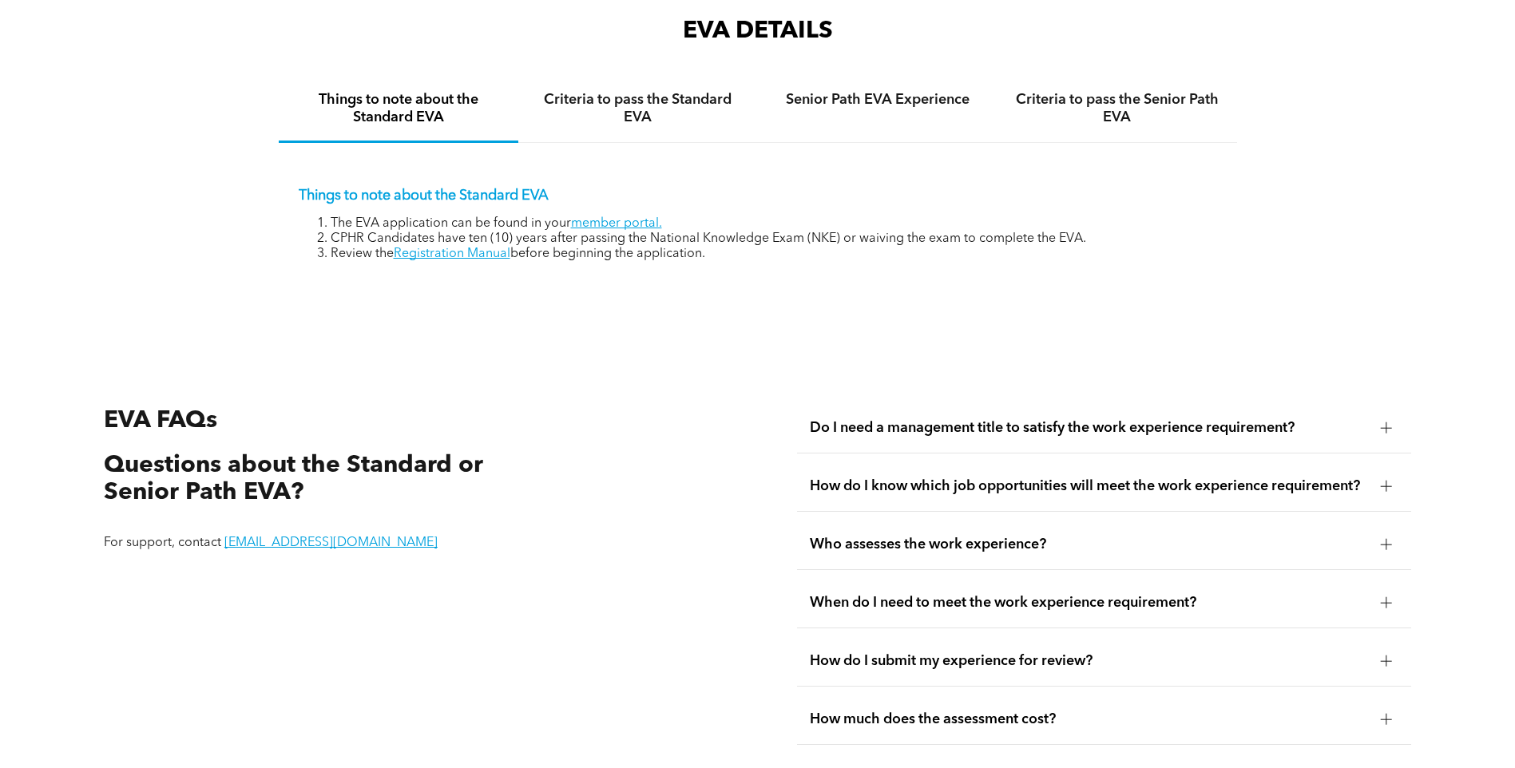
scroll to position [2715, 0]
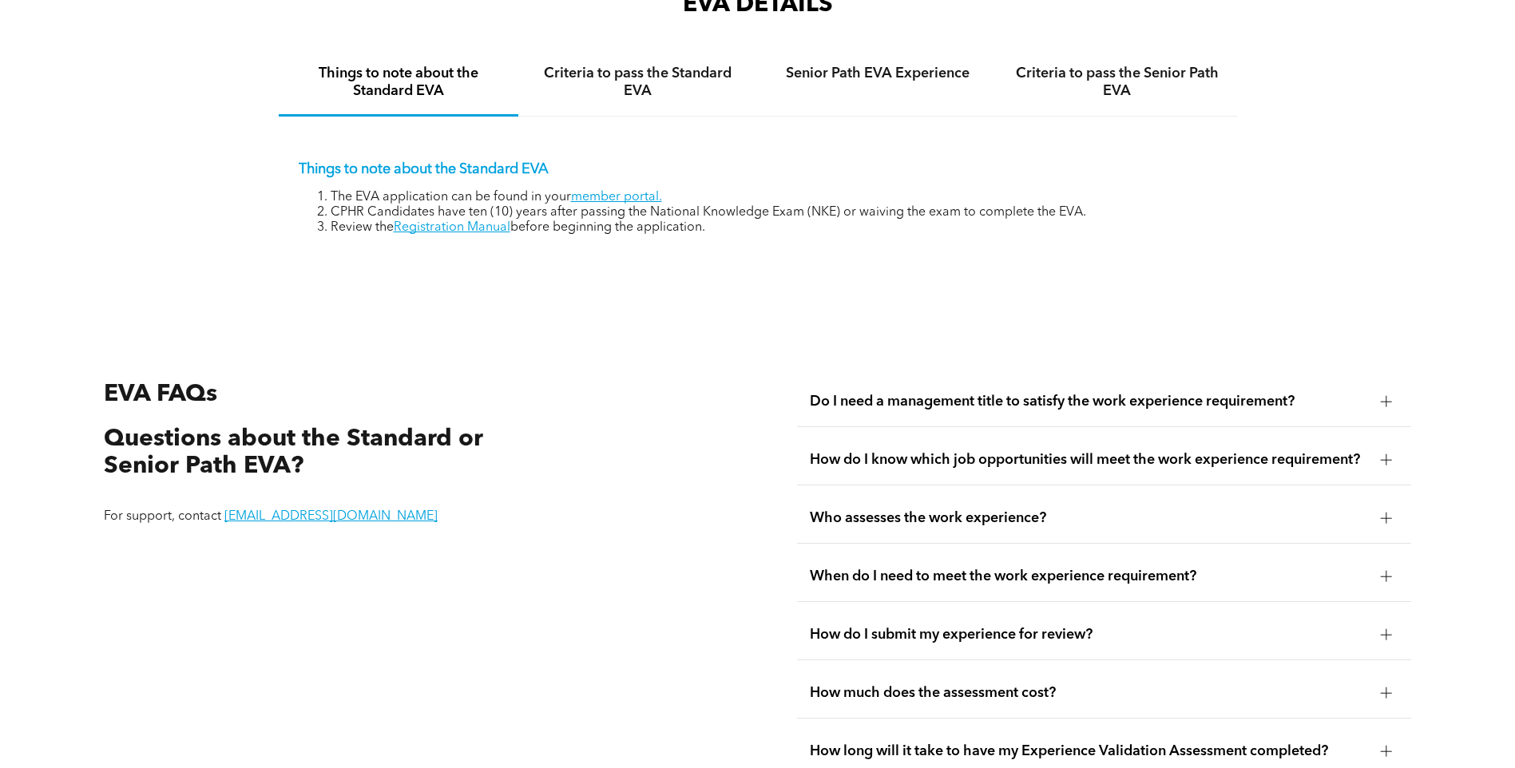
click at [954, 393] on span "Do I need a management title to satisfy the work experience requirement?" at bounding box center [1089, 402] width 558 height 18
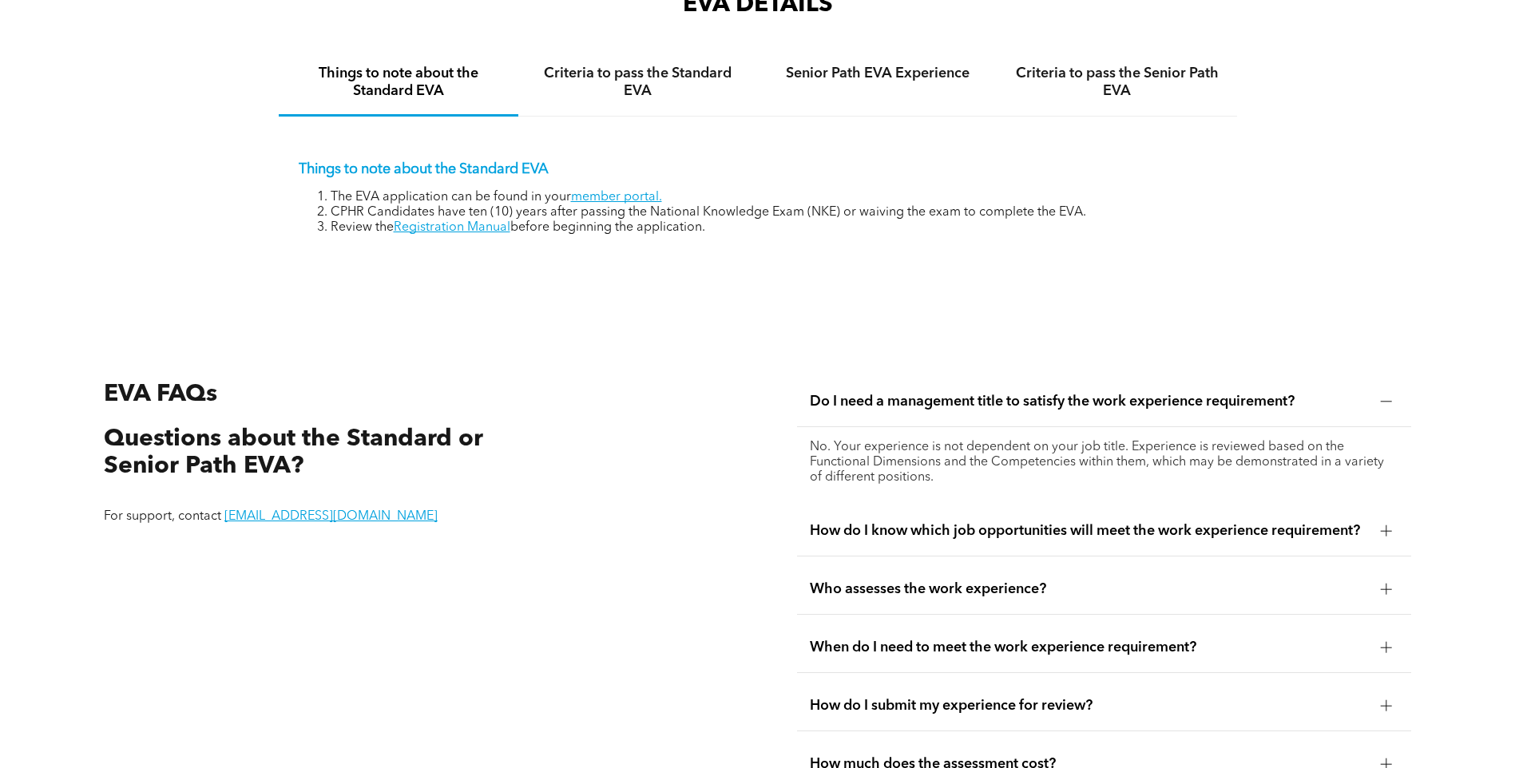
click at [1238, 393] on span "Do I need a management title to satisfy the work experience requirement?" at bounding box center [1089, 402] width 558 height 18
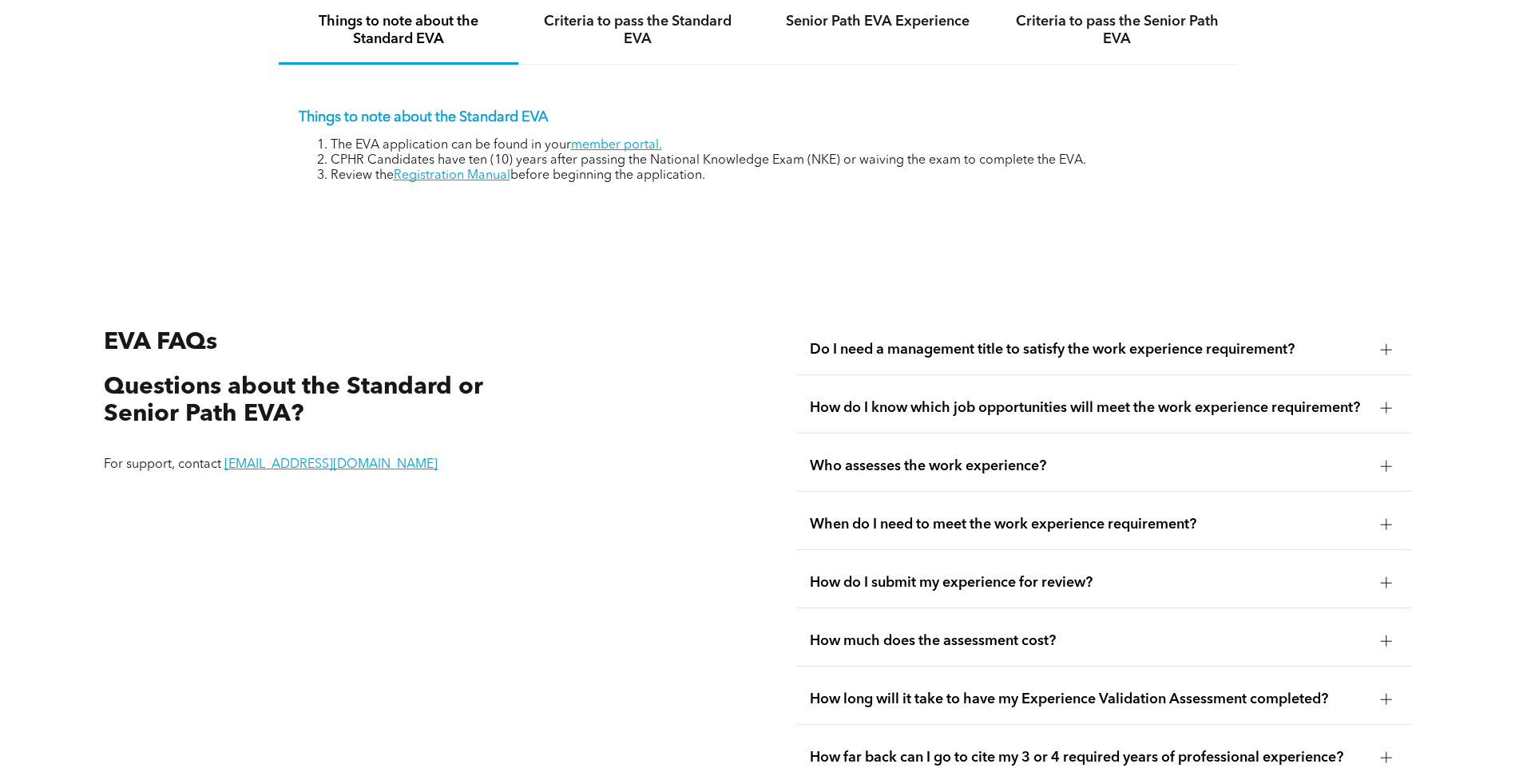
scroll to position [2795, 0]
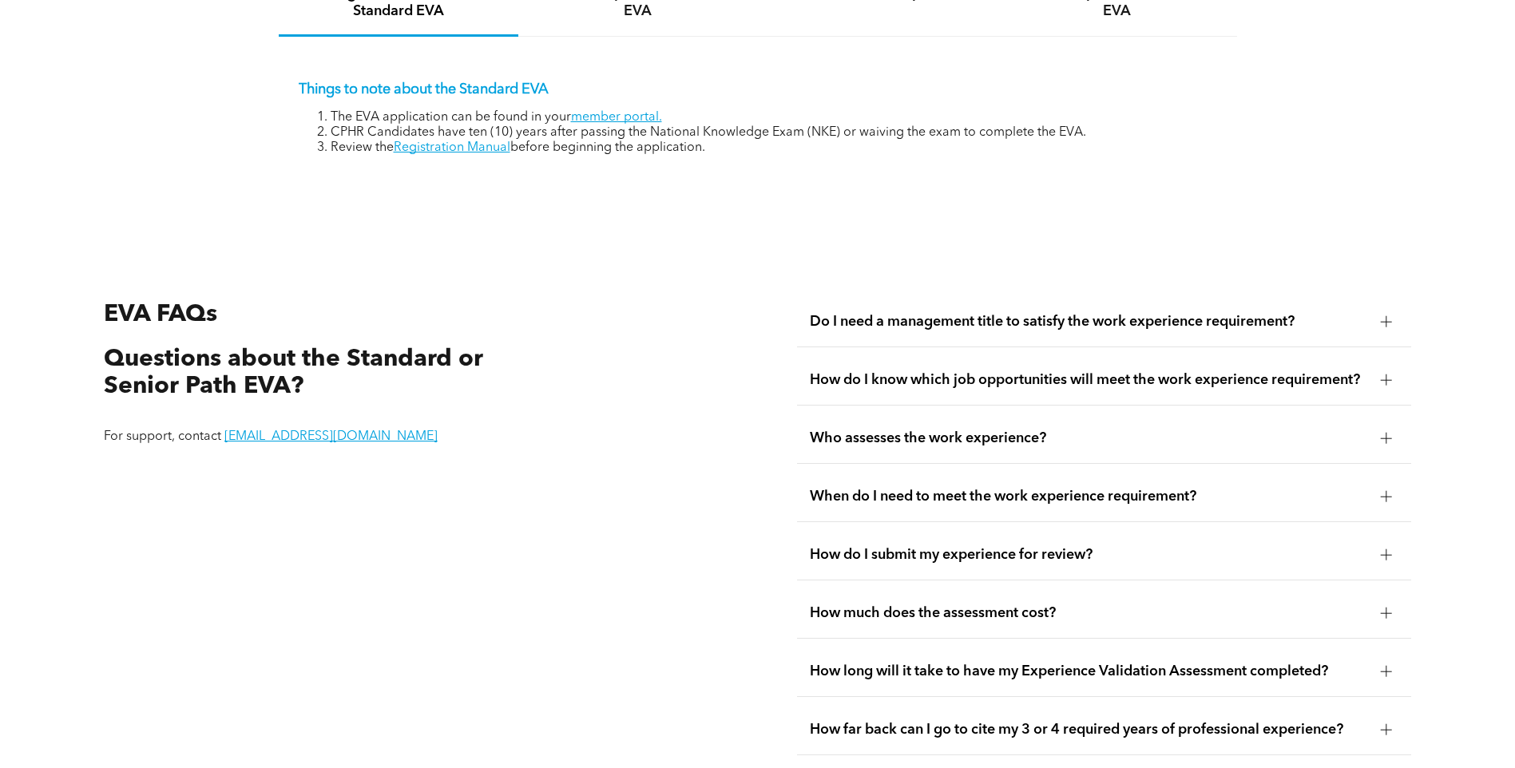
click at [965, 371] on span "How do I know which job opportunities will meet the work experience requirement?" at bounding box center [1089, 380] width 558 height 18
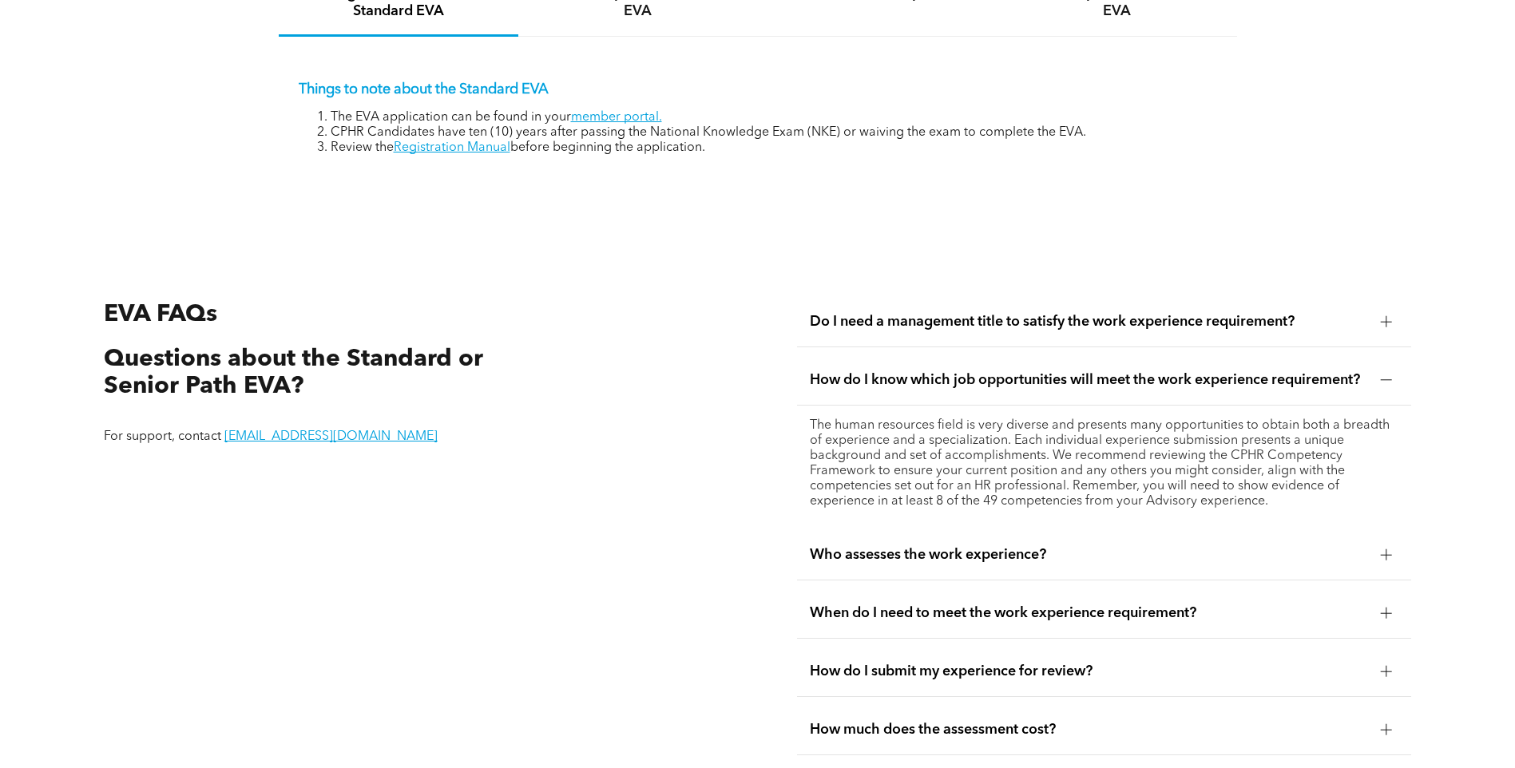
click at [910, 549] on span "Who assesses the work experience?" at bounding box center [1089, 555] width 558 height 18
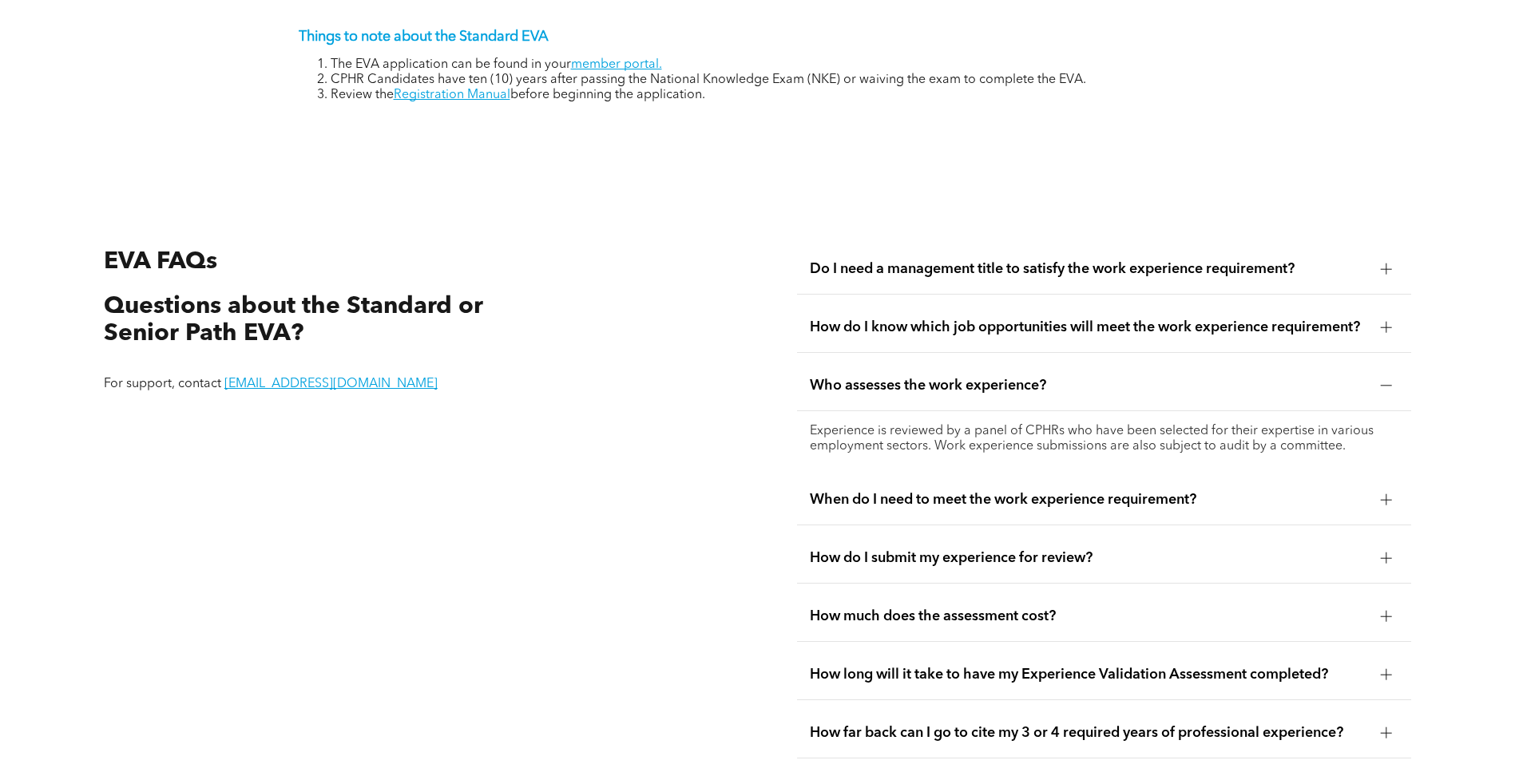
scroll to position [2875, 0]
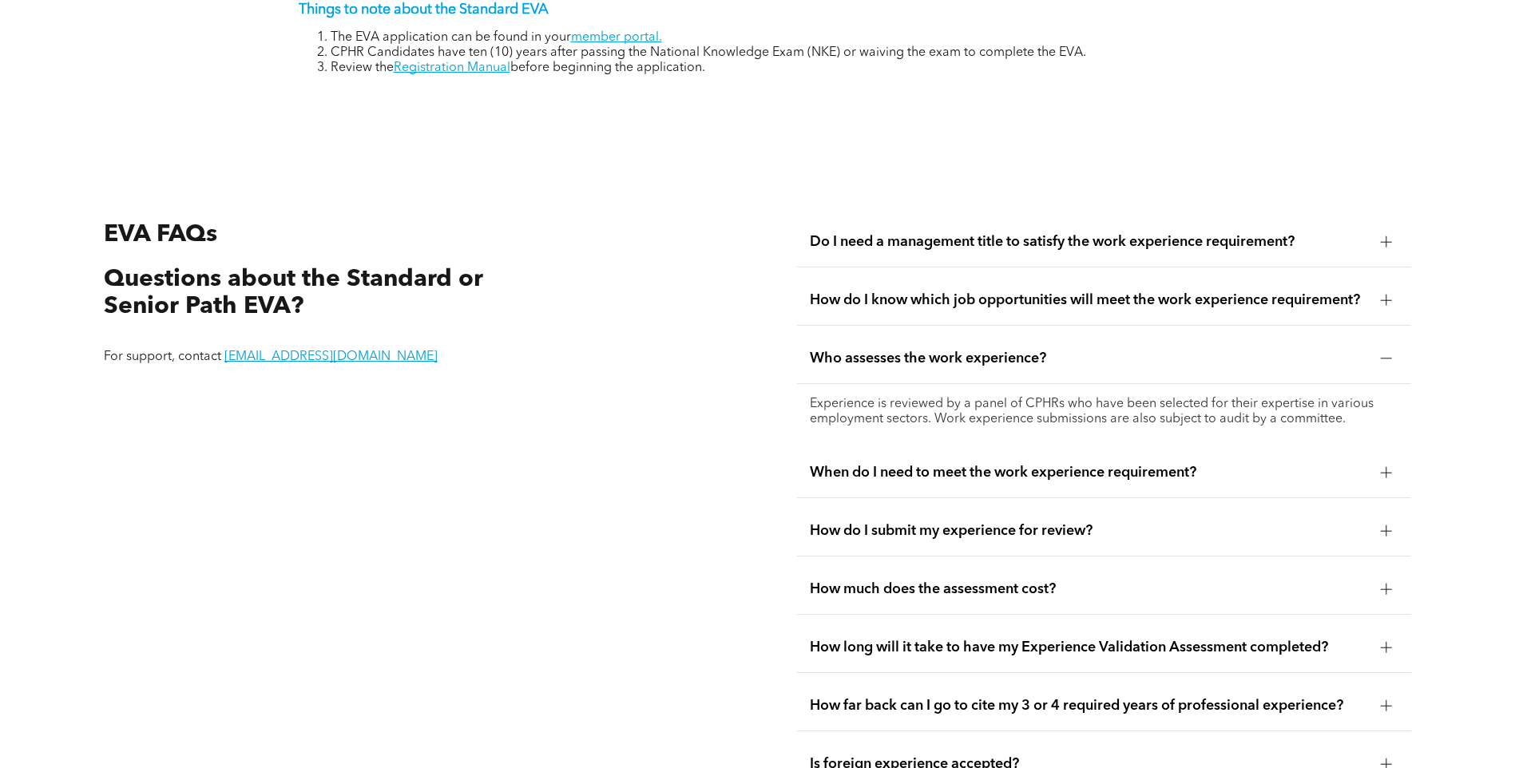
click at [923, 473] on span "When do I need to meet the work experience requirement?" at bounding box center [1089, 473] width 558 height 18
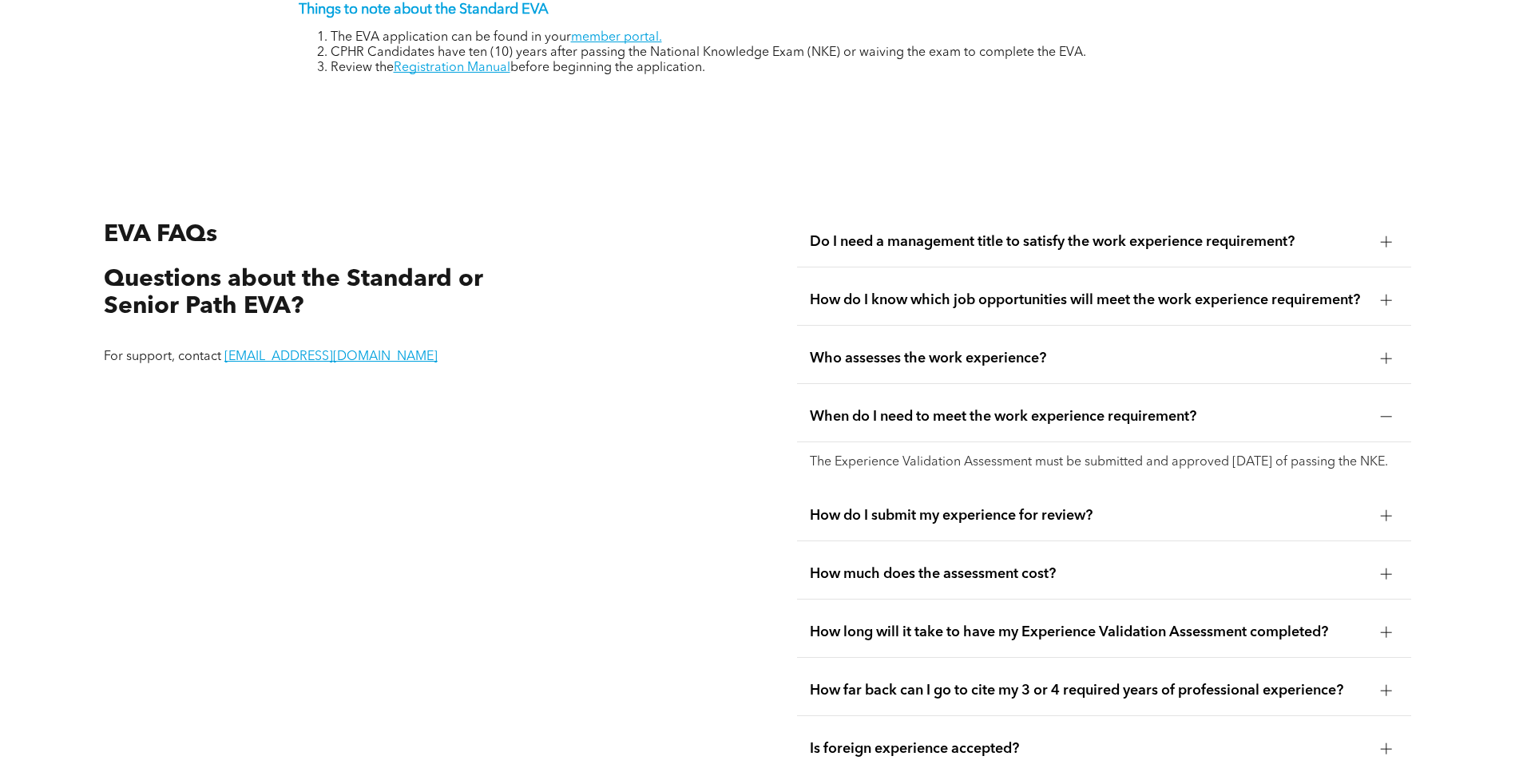
scroll to position [2954, 0]
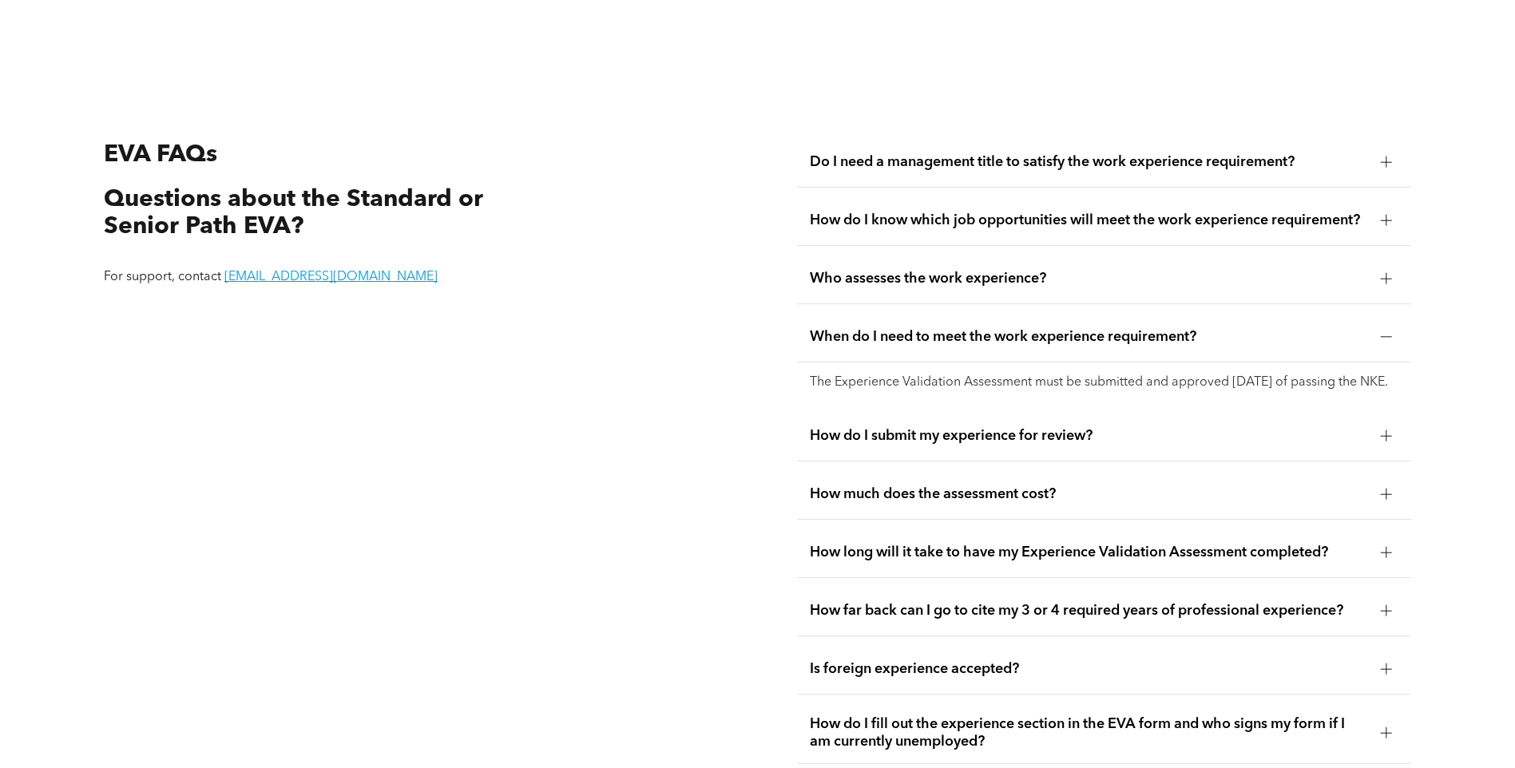
click at [870, 443] on span "How do I submit my experience for review?" at bounding box center [1089, 436] width 558 height 18
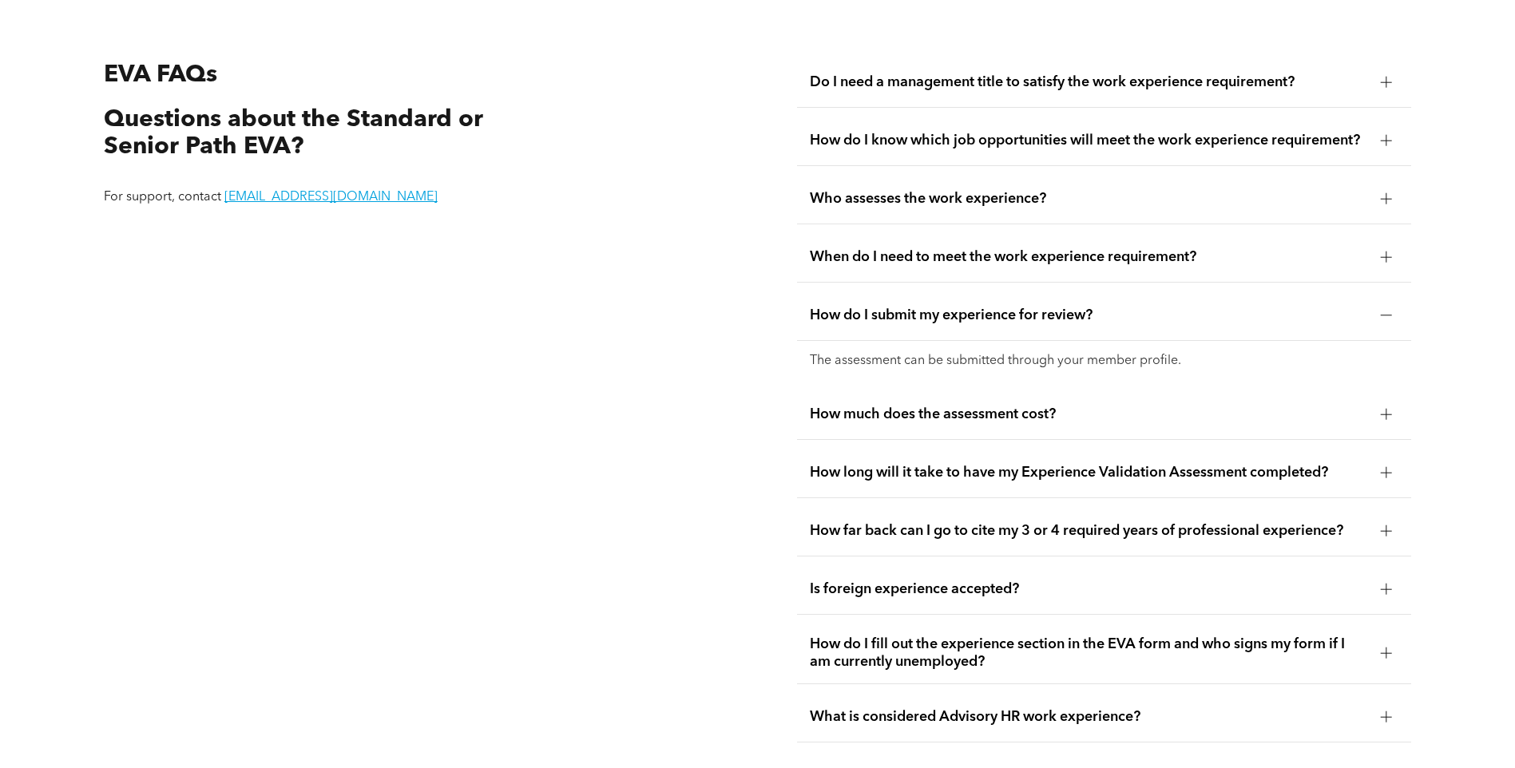
click at [935, 395] on div "How much does the assessment cost?" at bounding box center [1104, 415] width 614 height 50
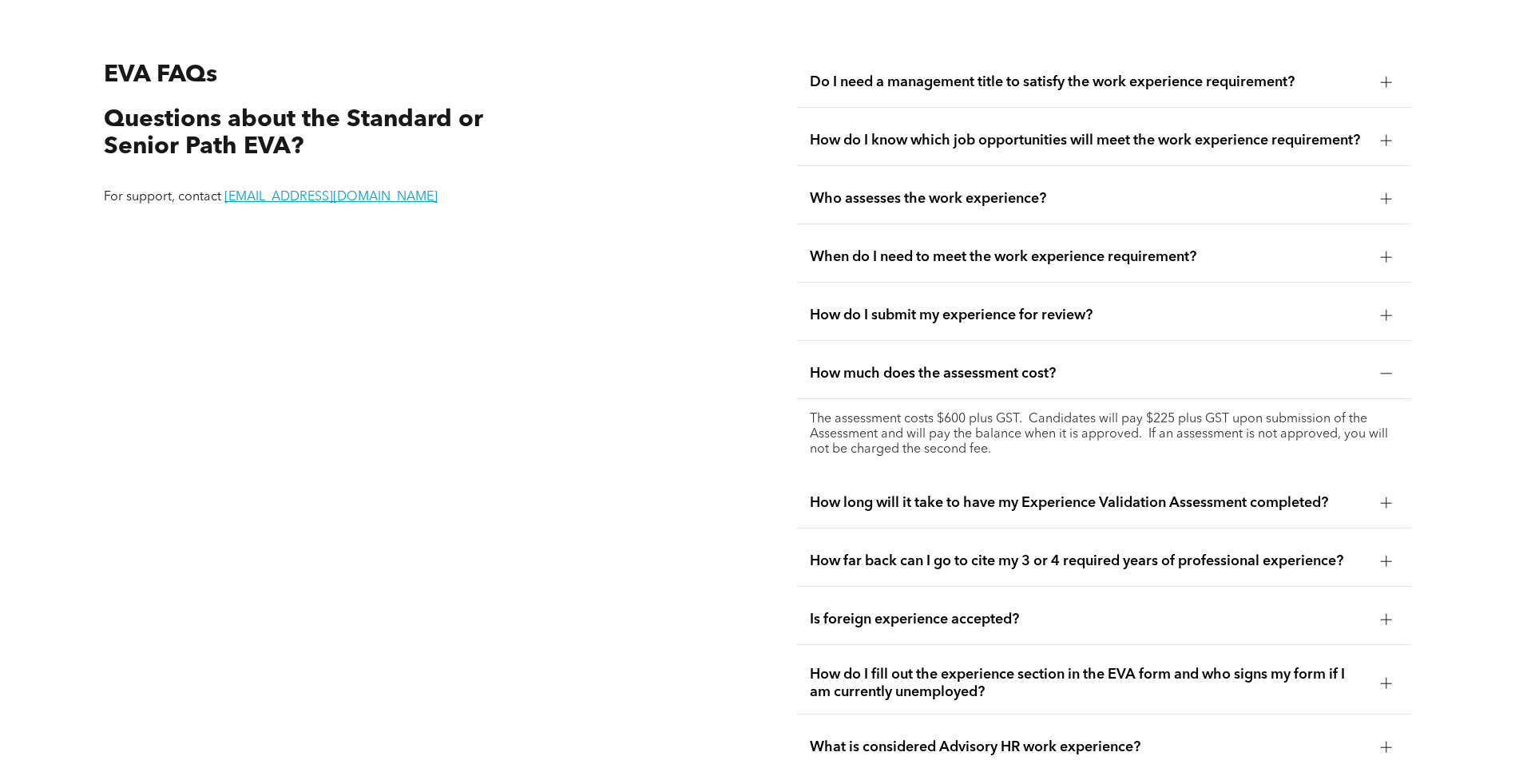
click at [944, 365] on span "How much does the assessment cost?" at bounding box center [1089, 374] width 558 height 18
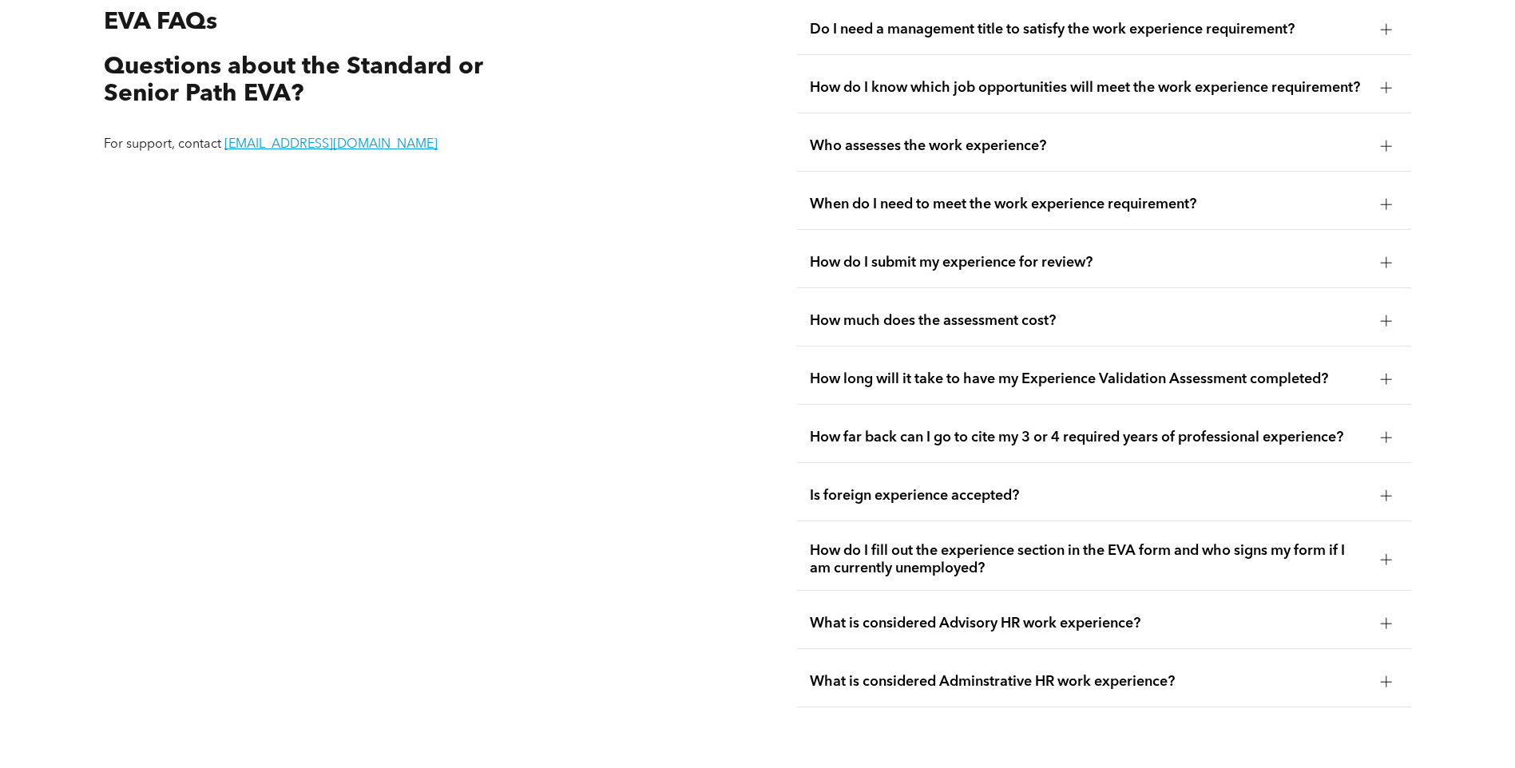
scroll to position [3114, 0]
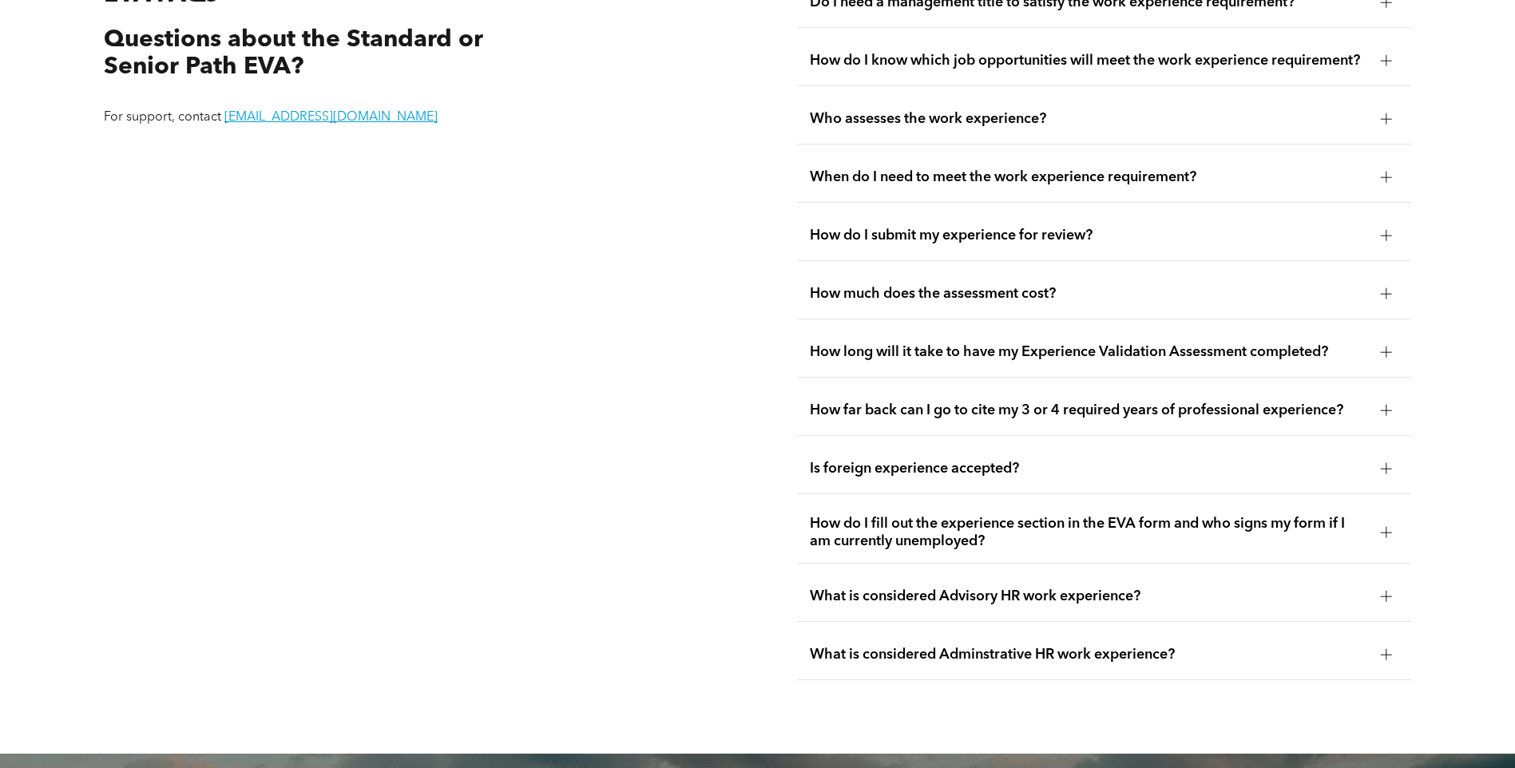
click at [879, 402] on span "How far back can I go to cite my 3 or 4 required years of professional experien…" at bounding box center [1089, 411] width 558 height 18
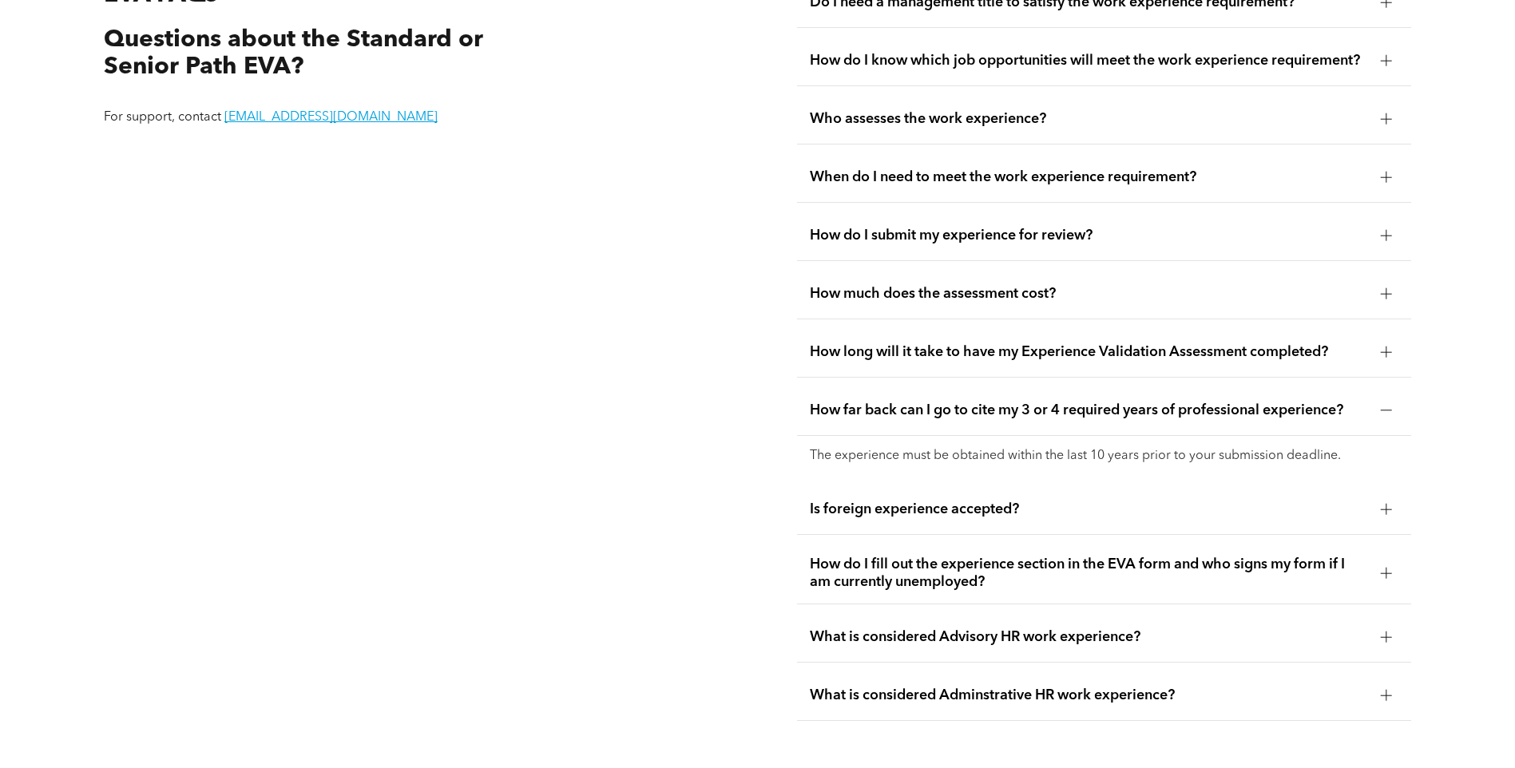
click at [1222, 371] on ul "Do I need a management title to satisfy the work experience requirement? No. Yo…" at bounding box center [1104, 349] width 614 height 743
click at [1209, 386] on div "How far back can I go to cite my 3 or 4 required years of professional experien…" at bounding box center [1104, 411] width 614 height 50
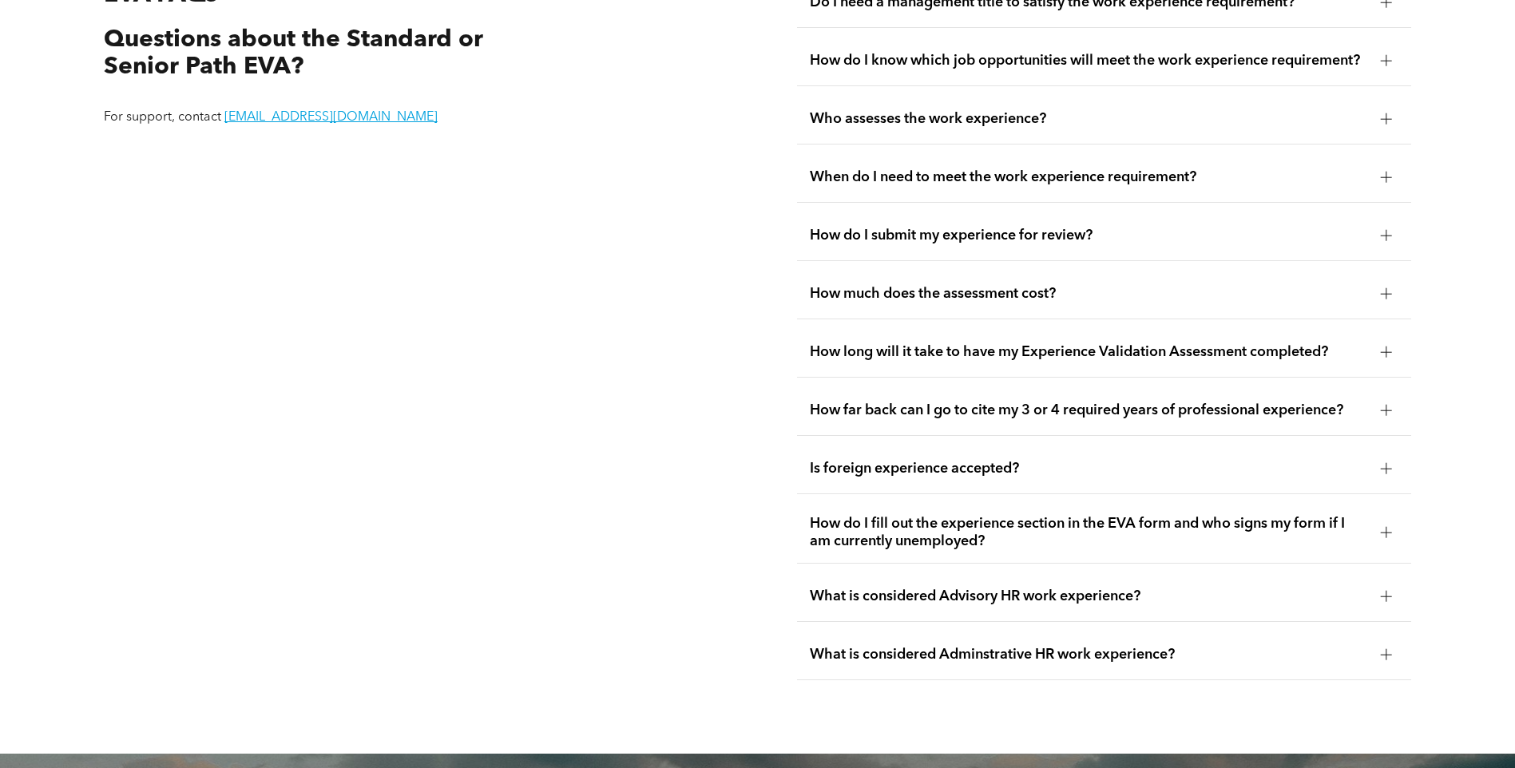
click at [1062, 460] on span "Is foreign experience accepted?" at bounding box center [1089, 469] width 558 height 18
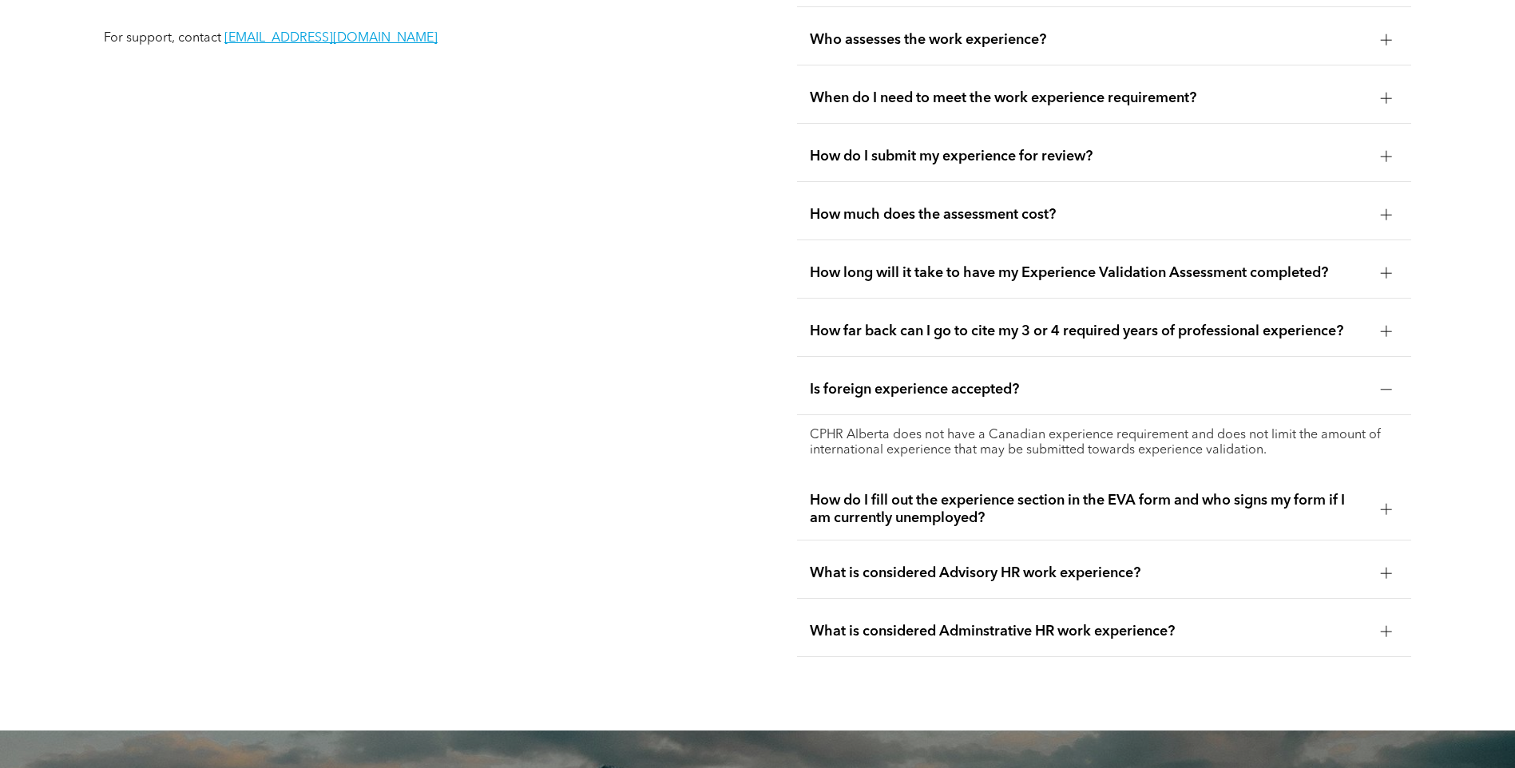
scroll to position [3194, 0]
click at [894, 403] on div "Is foreign experience accepted?" at bounding box center [1104, 389] width 614 height 50
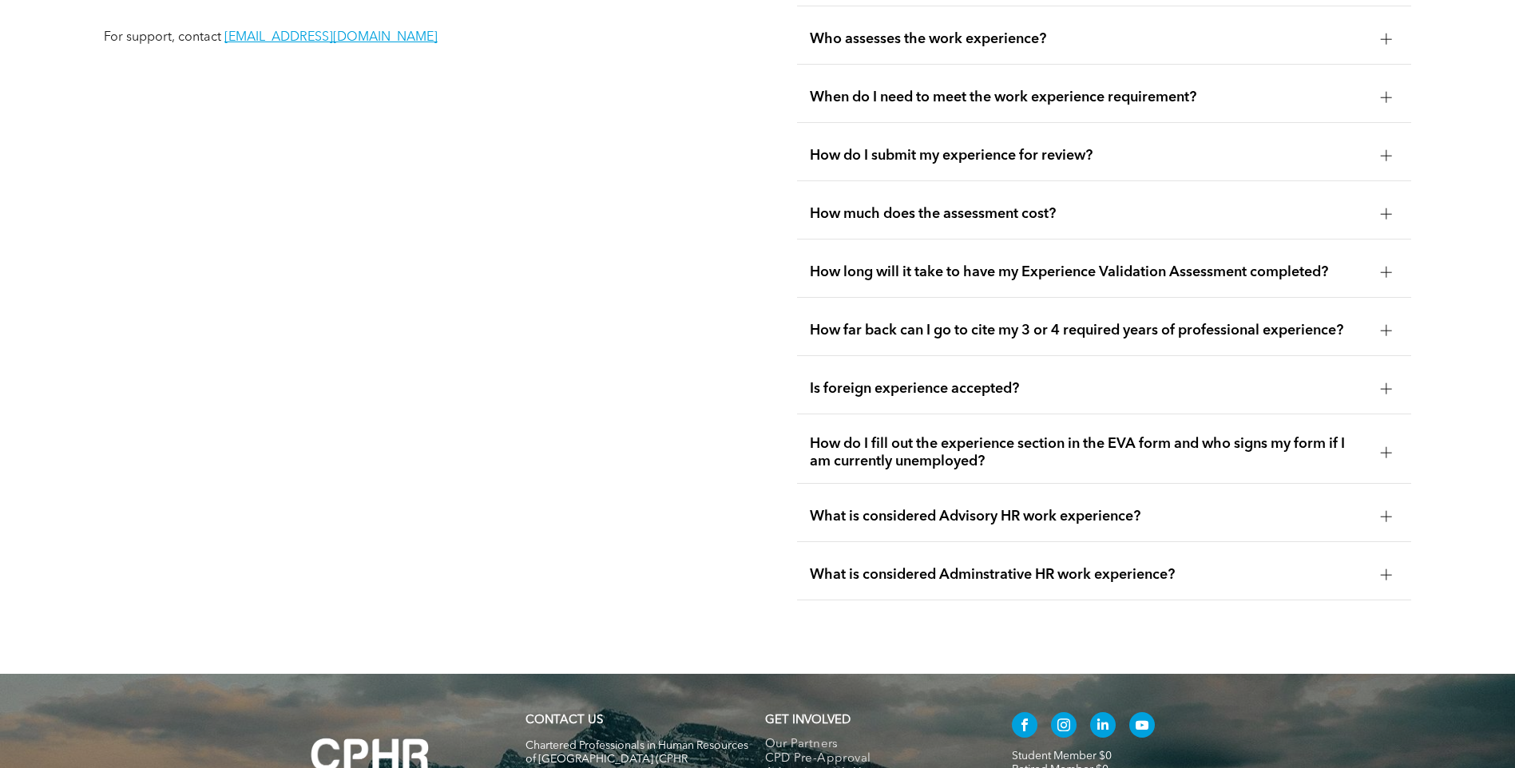
click at [900, 435] on span "How do I fill out the experience section in the EVA form and who signs my form …" at bounding box center [1089, 452] width 558 height 35
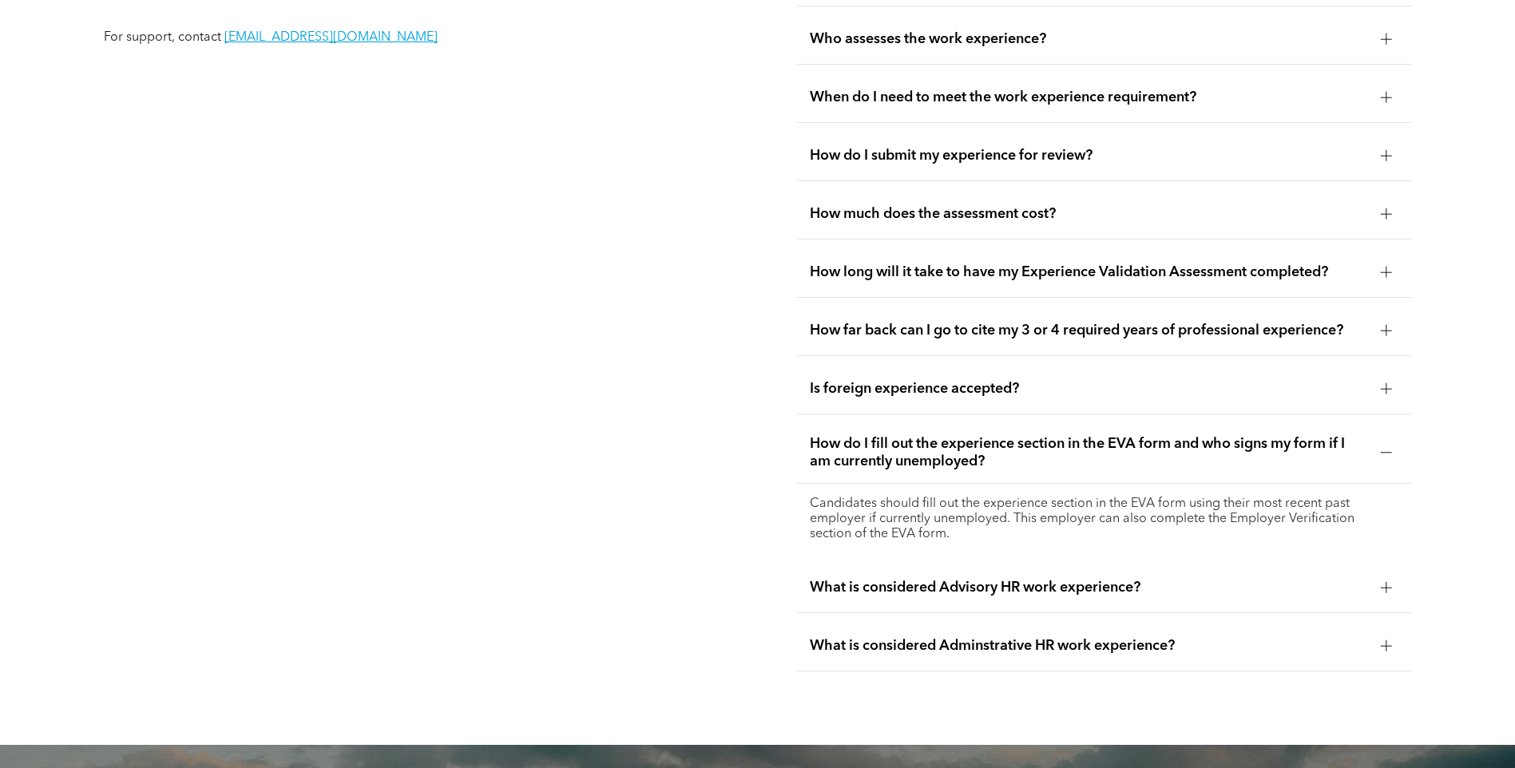
click at [917, 581] on span "What is considered Advisory HR work experience?" at bounding box center [1089, 588] width 558 height 18
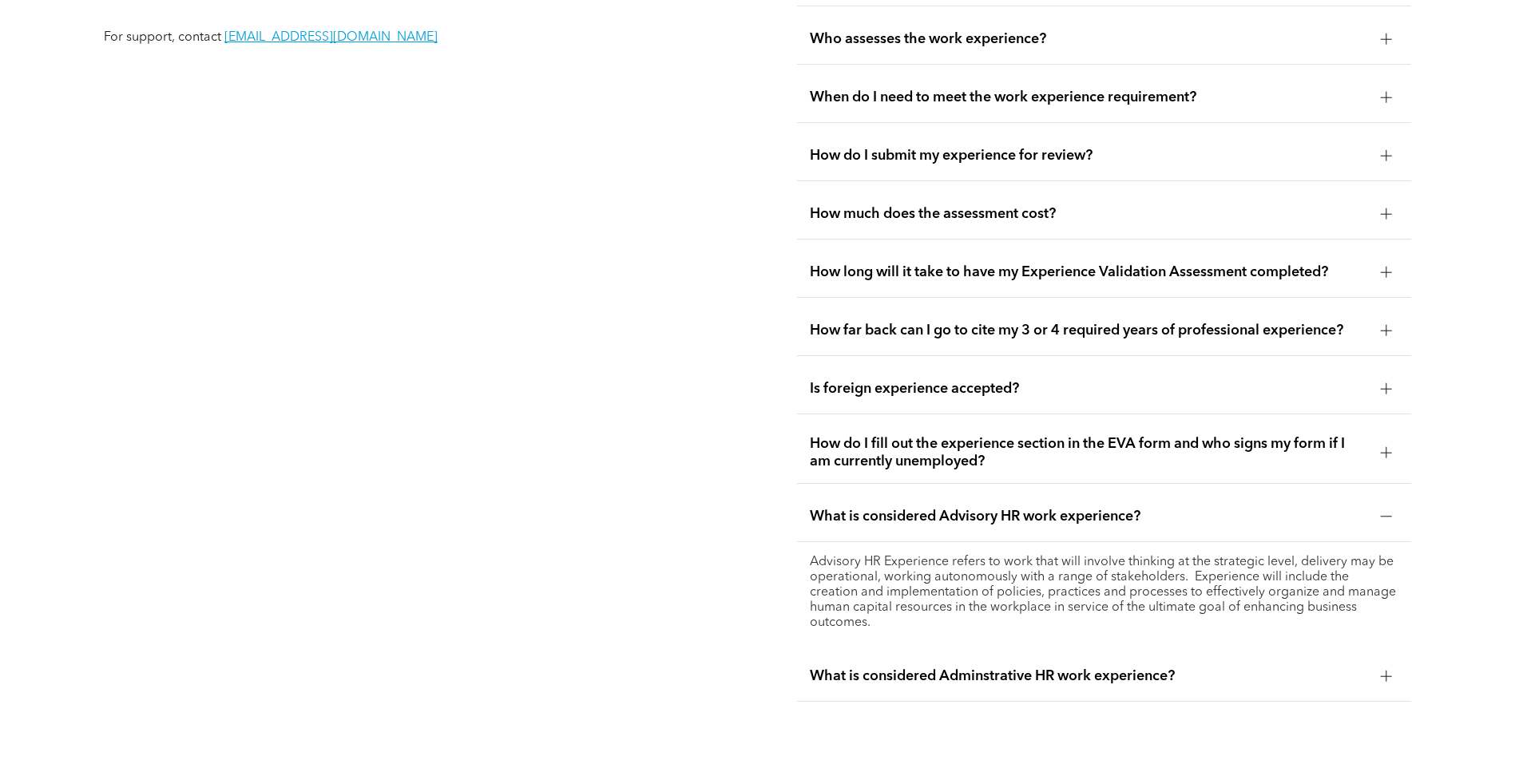
scroll to position [3274, 0]
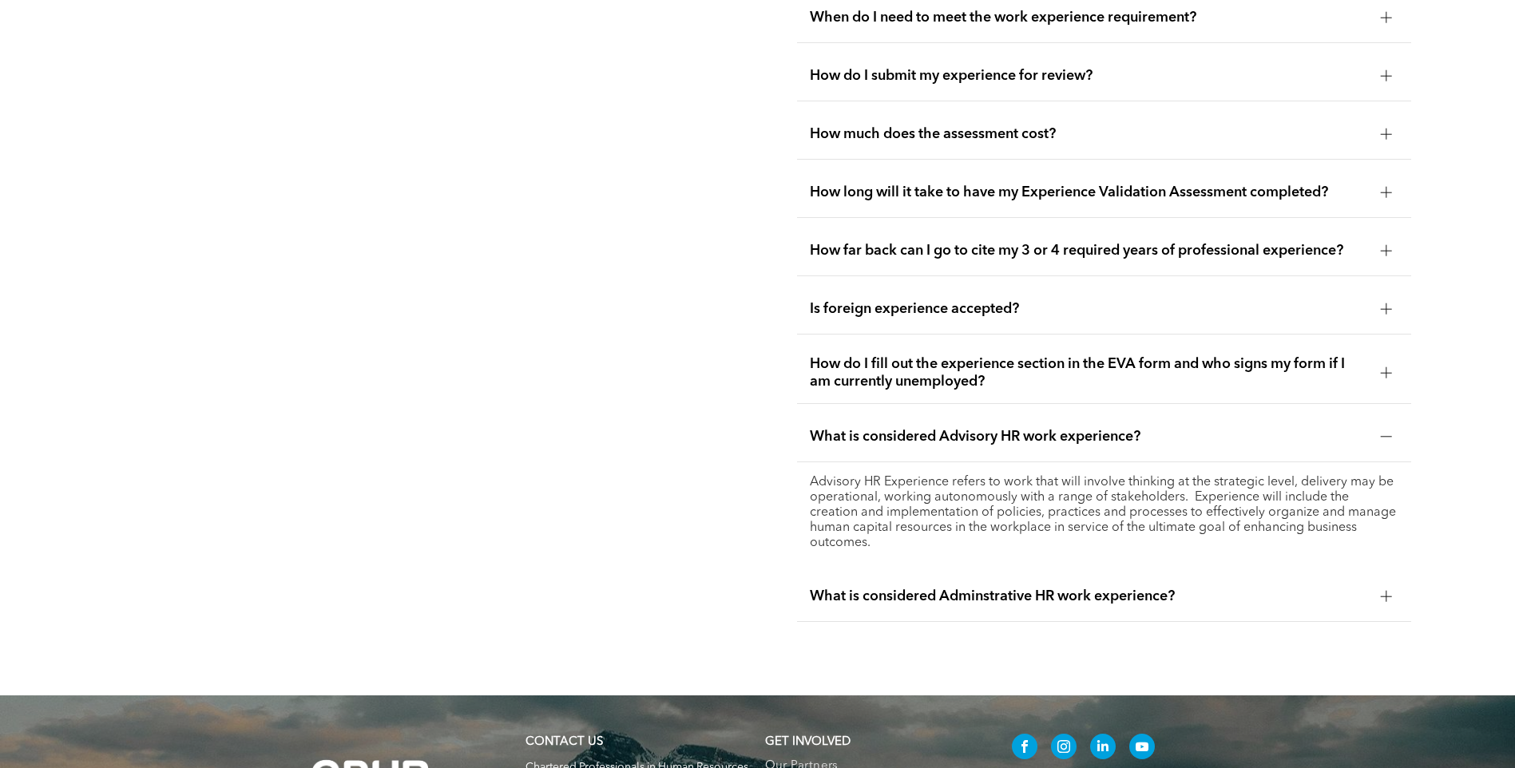
click at [997, 591] on span "What is considered Adminstrative HR work experience?" at bounding box center [1089, 597] width 558 height 18
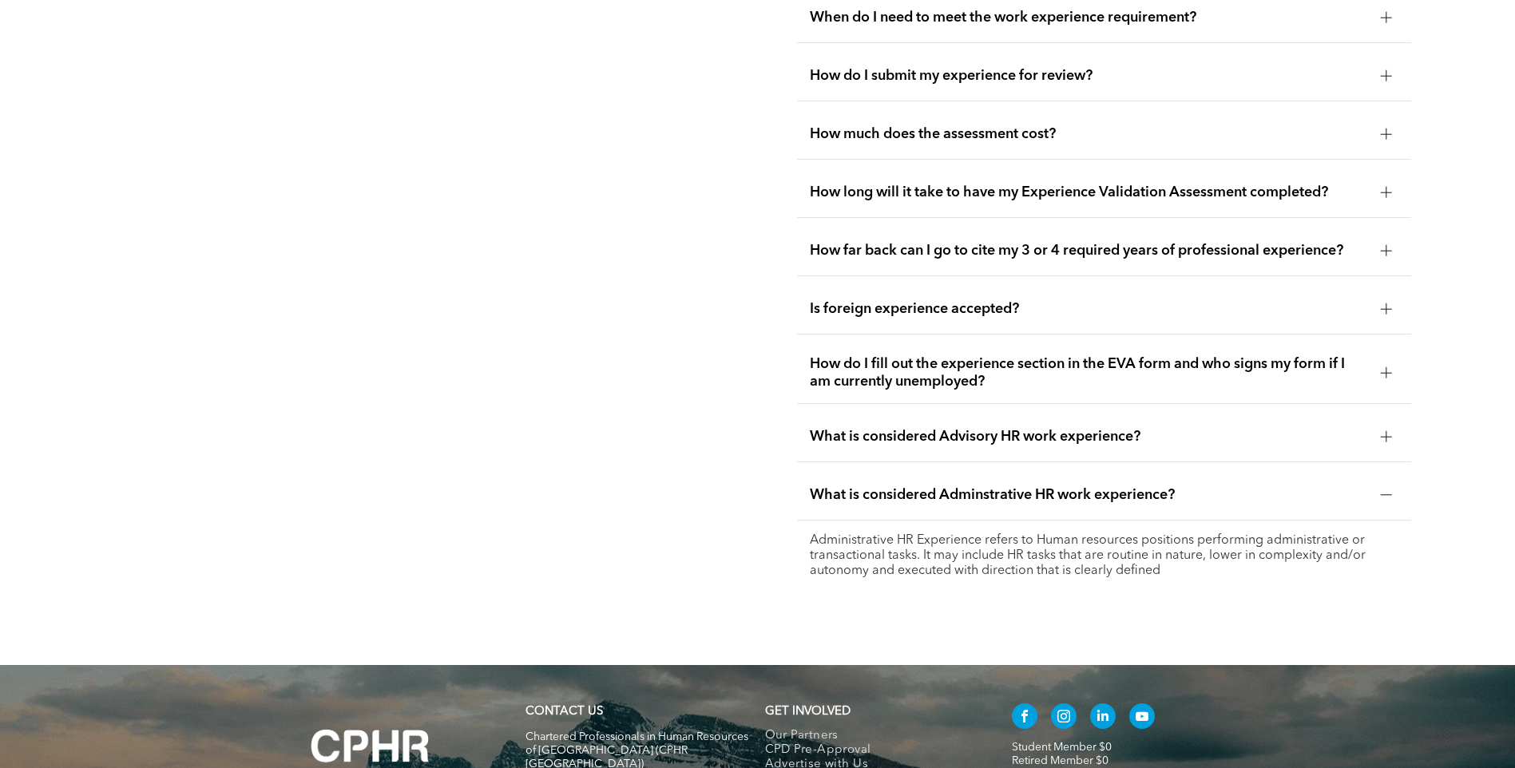
click at [1056, 430] on span "What is considered Advisory HR work experience?" at bounding box center [1089, 437] width 558 height 18
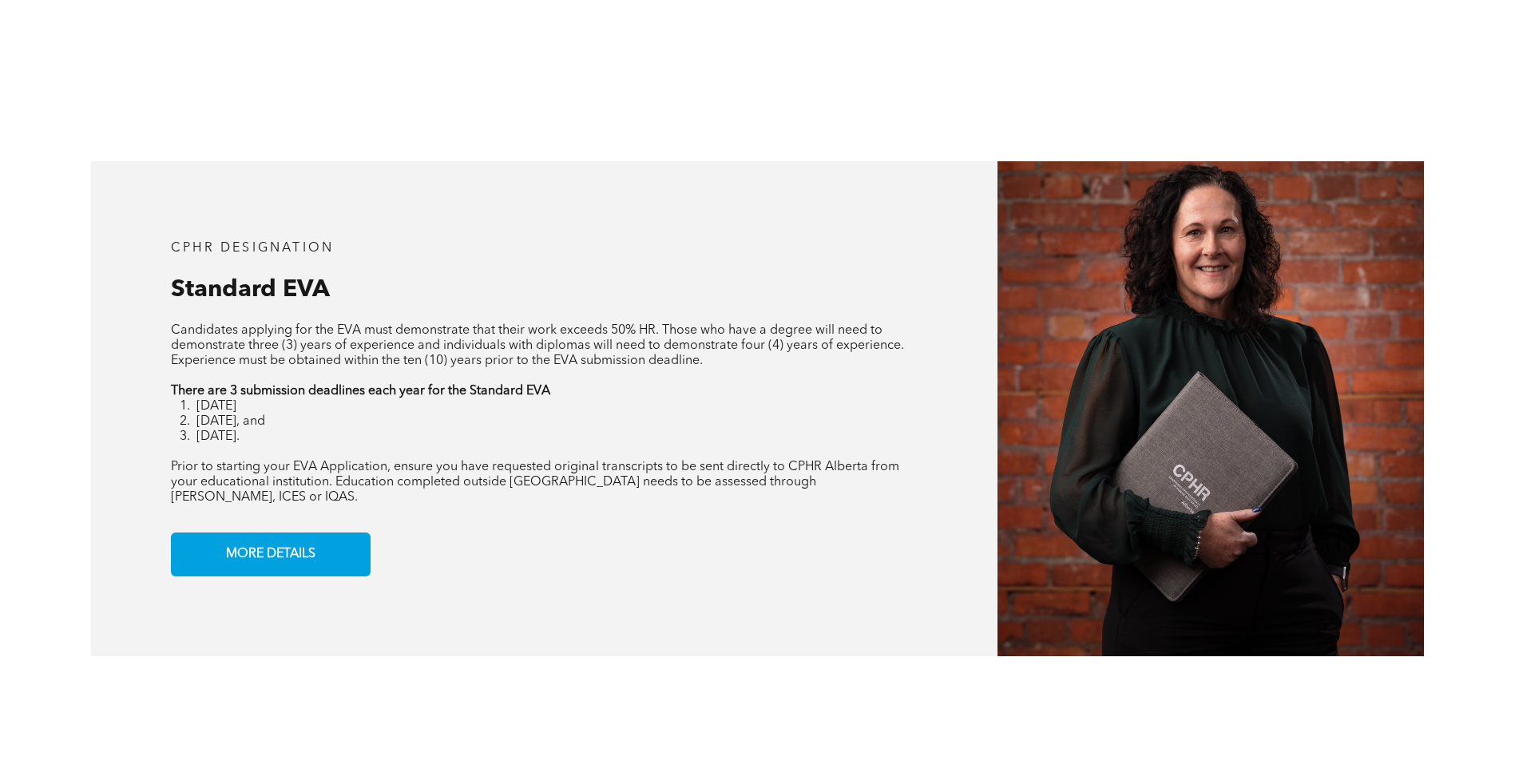
scroll to position [1278, 0]
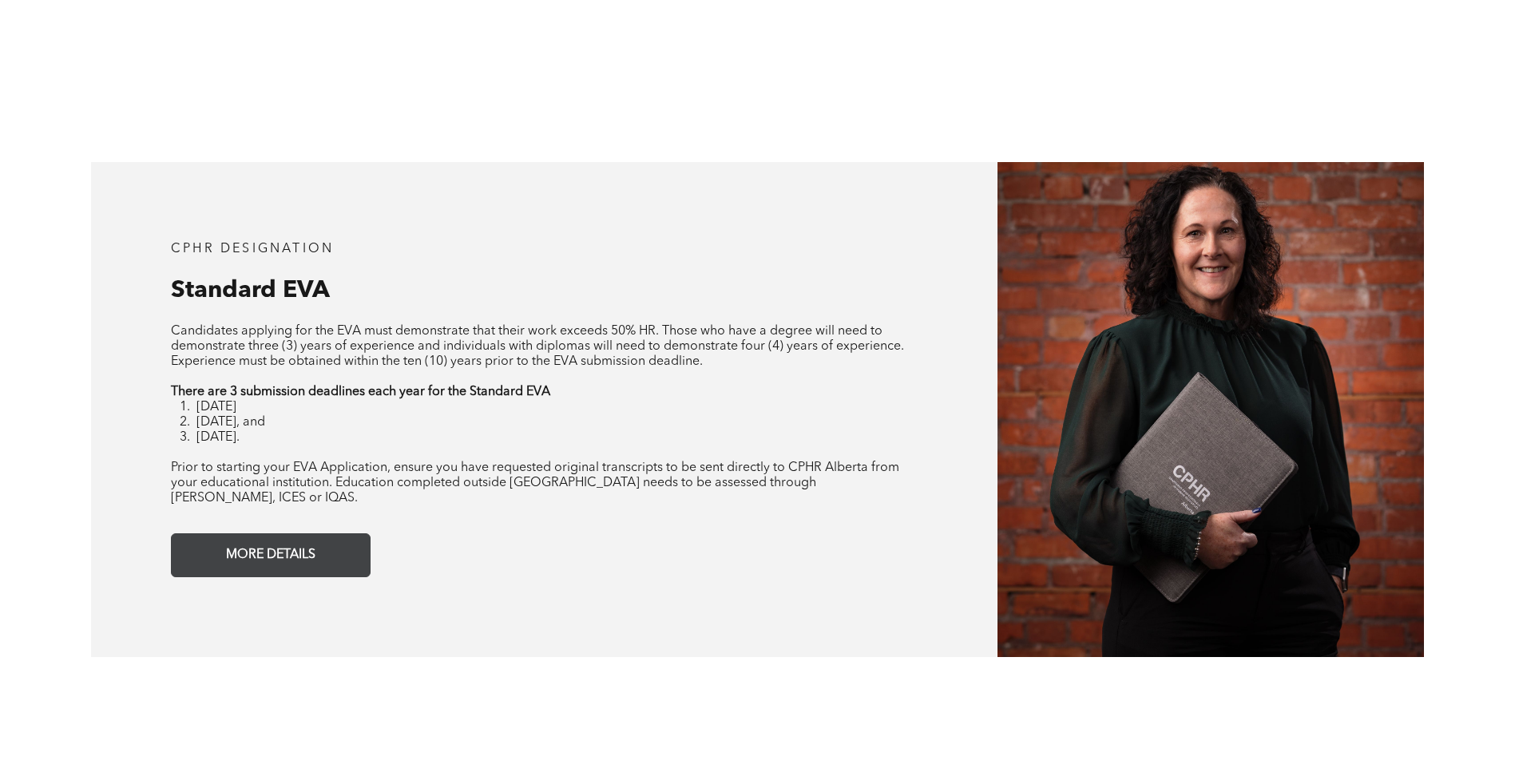
click at [289, 540] on span "MORE DETAILS" at bounding box center [270, 555] width 101 height 31
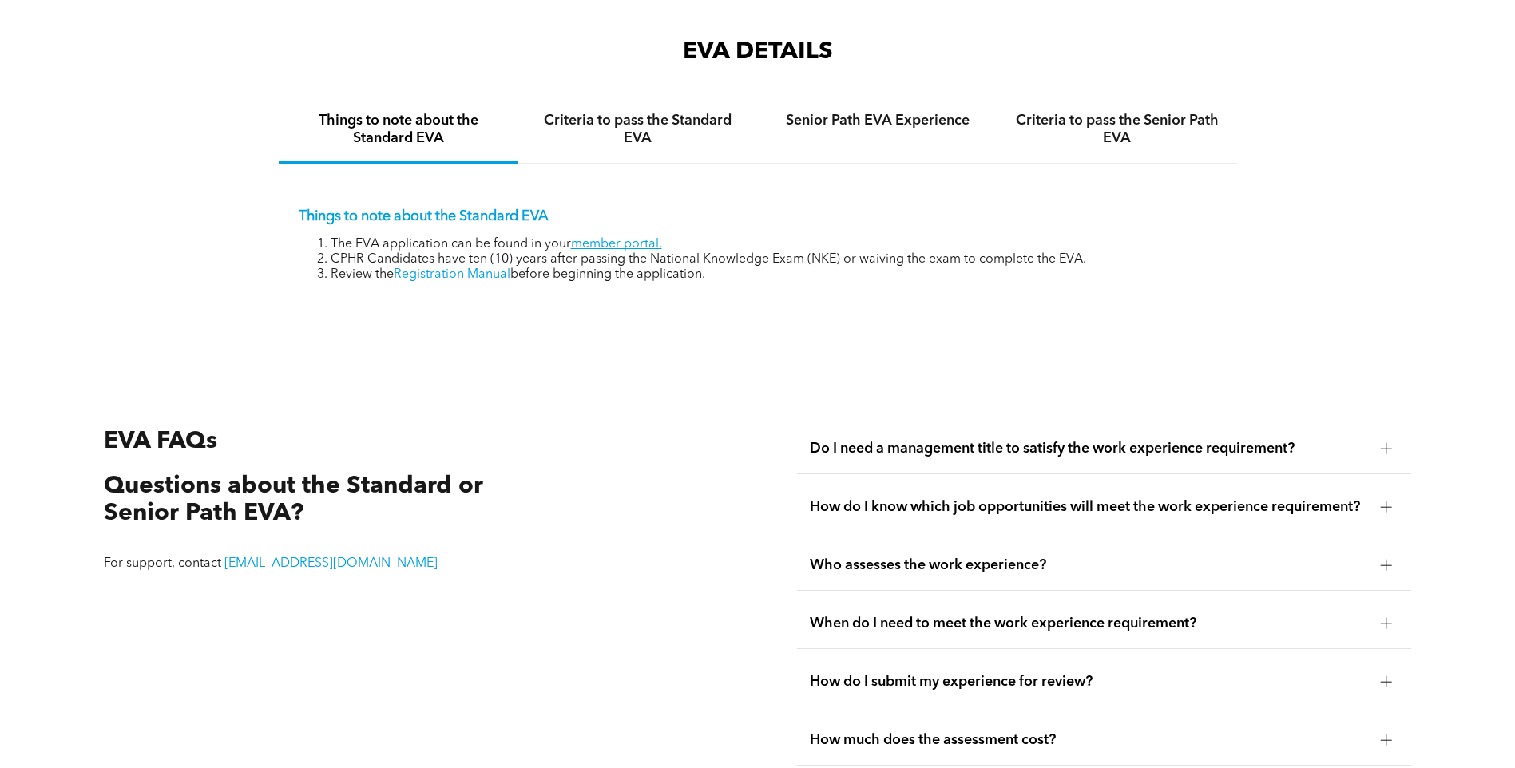
scroll to position [2673, 0]
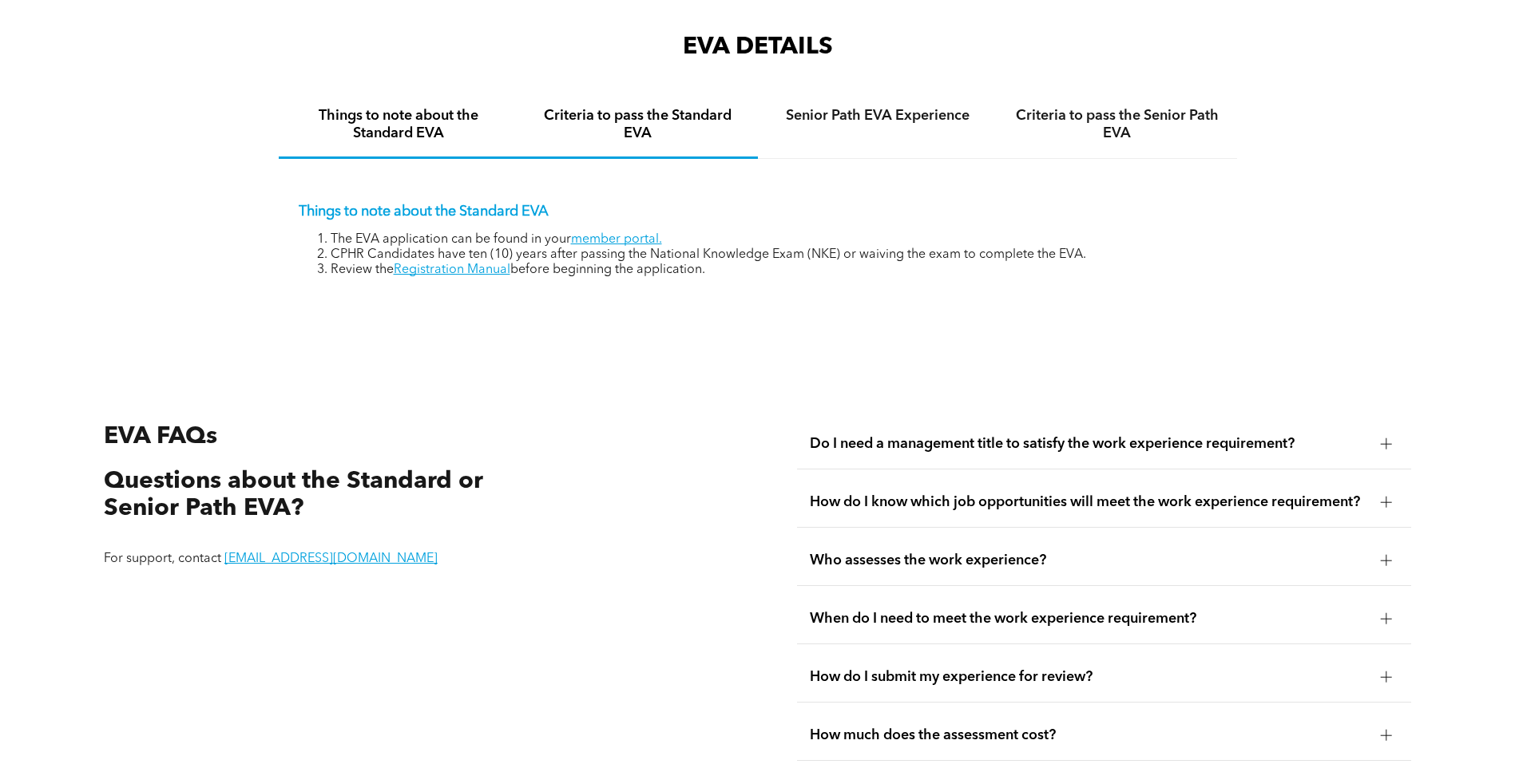
click at [668, 109] on h4 "Criteria to pass the Standard EVA" at bounding box center [638, 124] width 211 height 35
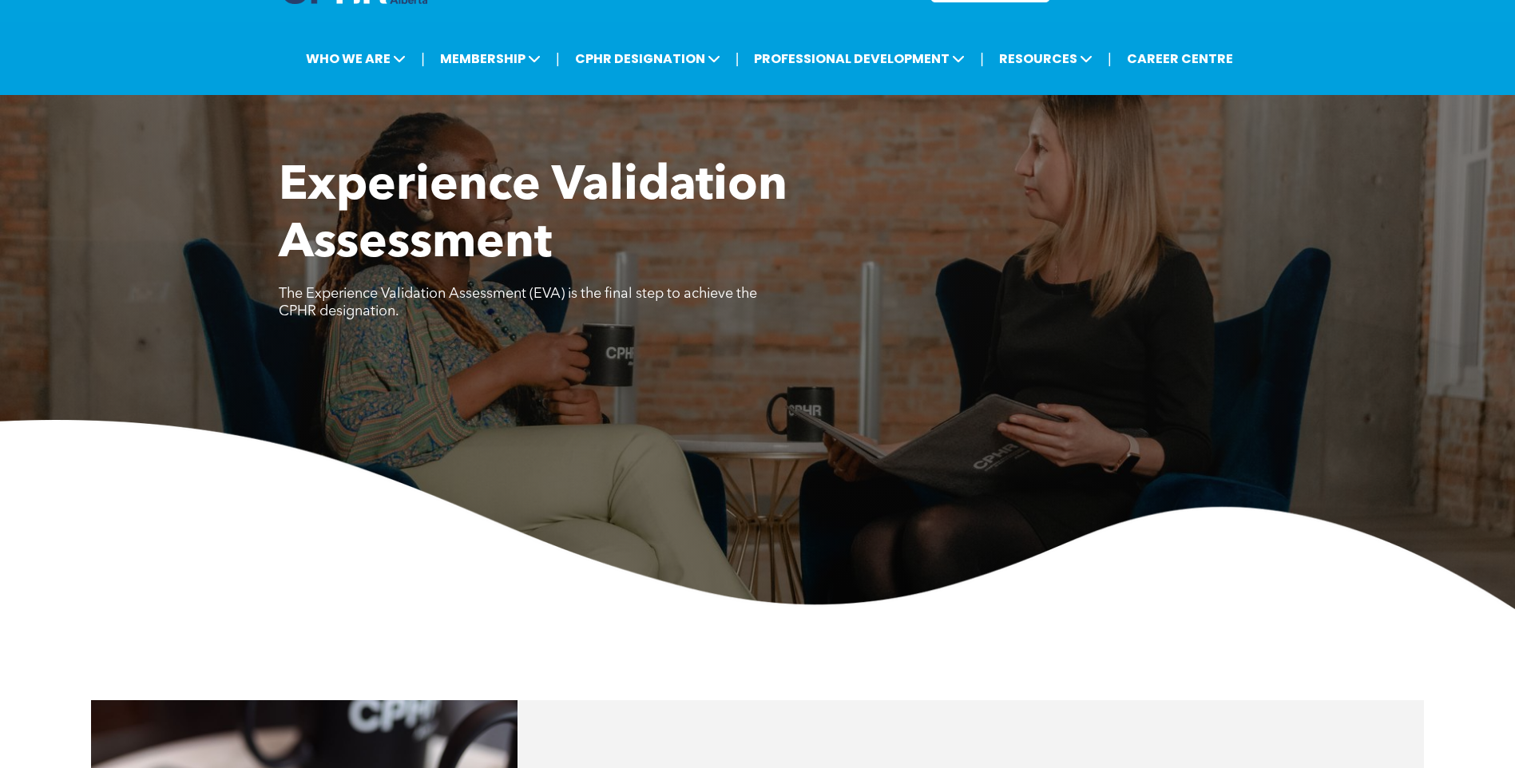
scroll to position [0, 0]
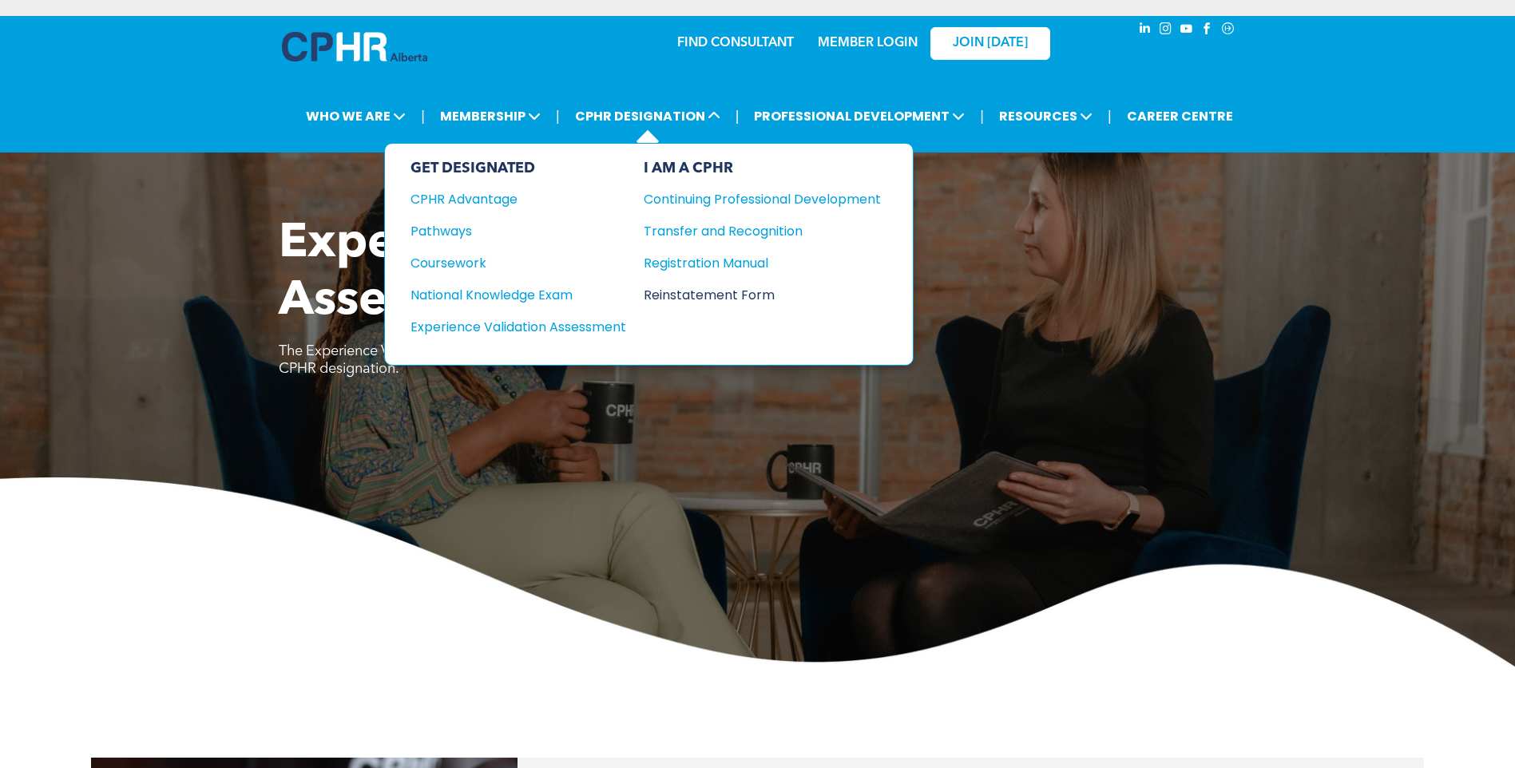
click at [699, 292] on div "Reinstatement Form" at bounding box center [750, 295] width 213 height 20
